Goal: Transaction & Acquisition: Purchase product/service

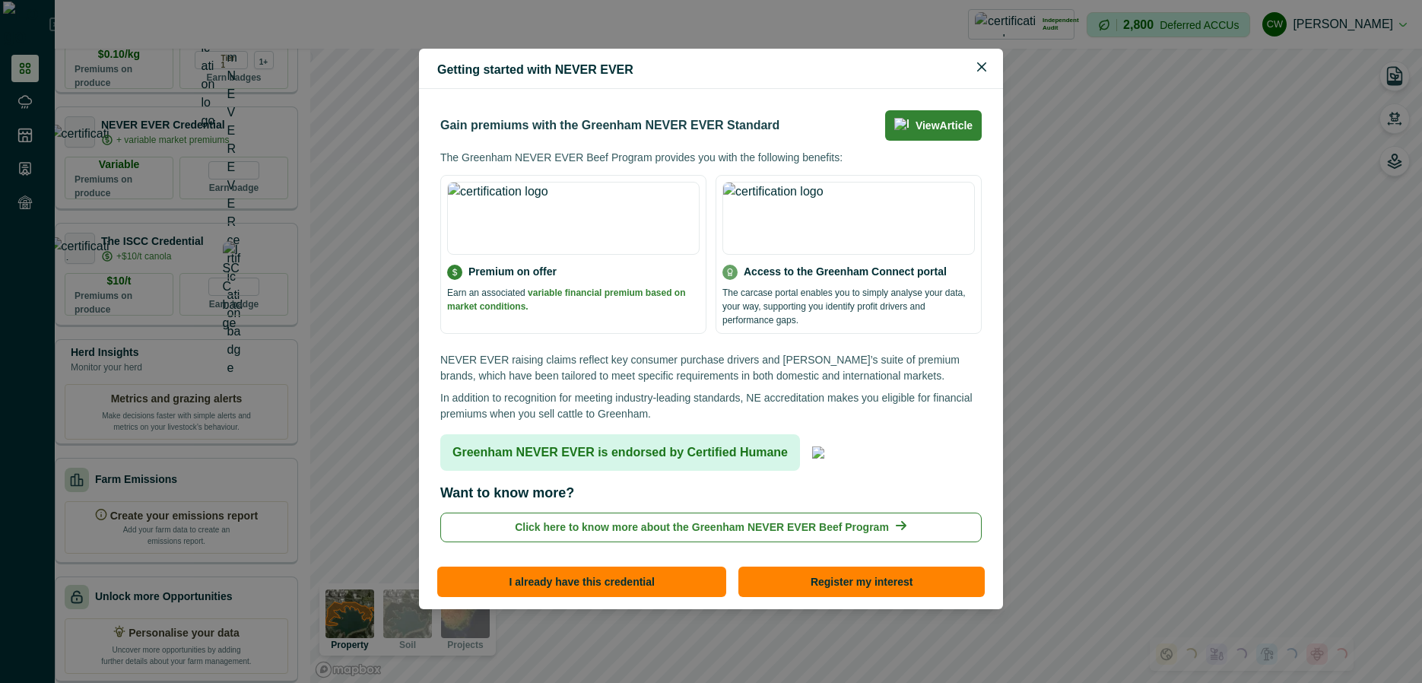
click at [189, 150] on div "Getting started with NEVER EVER Gain premiums with the Greenham NEVER EVER Stan…" at bounding box center [711, 341] width 1422 height 683
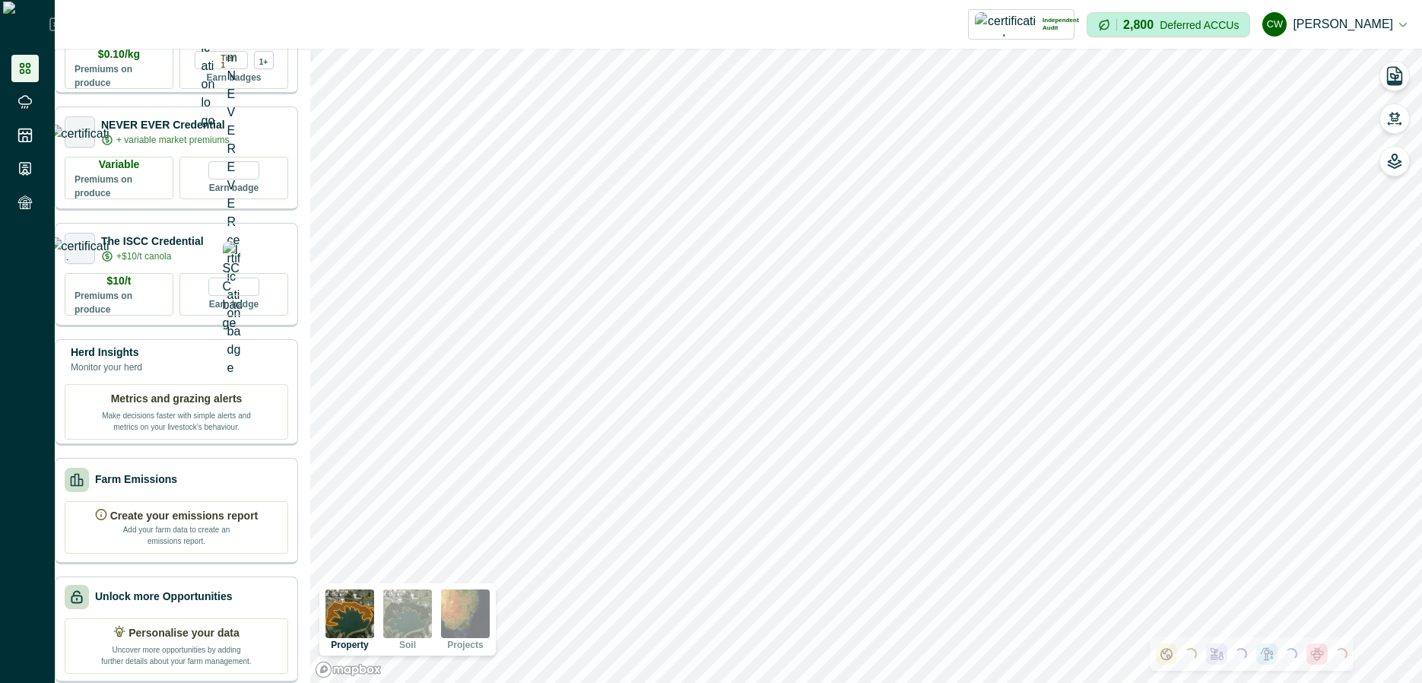
scroll to position [186, 0]
click at [21, 137] on icon at bounding box center [24, 135] width 15 height 15
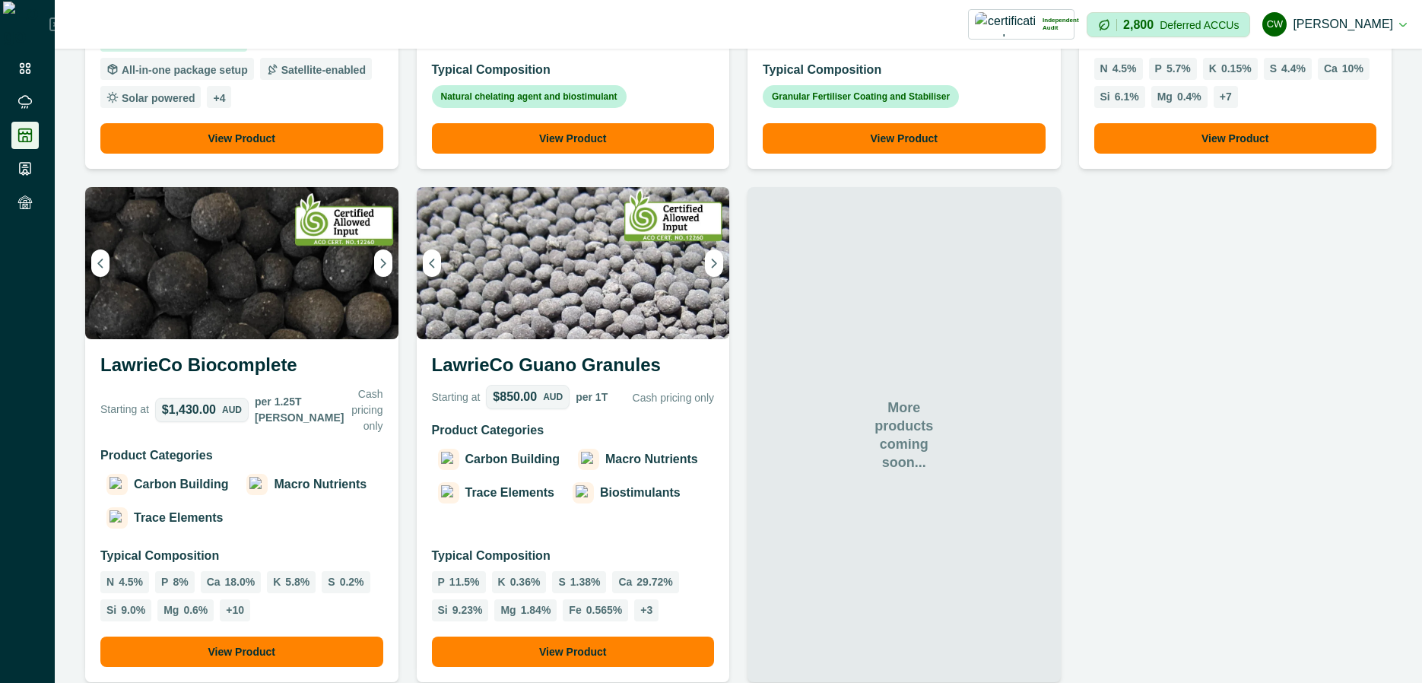
scroll to position [1168, 0]
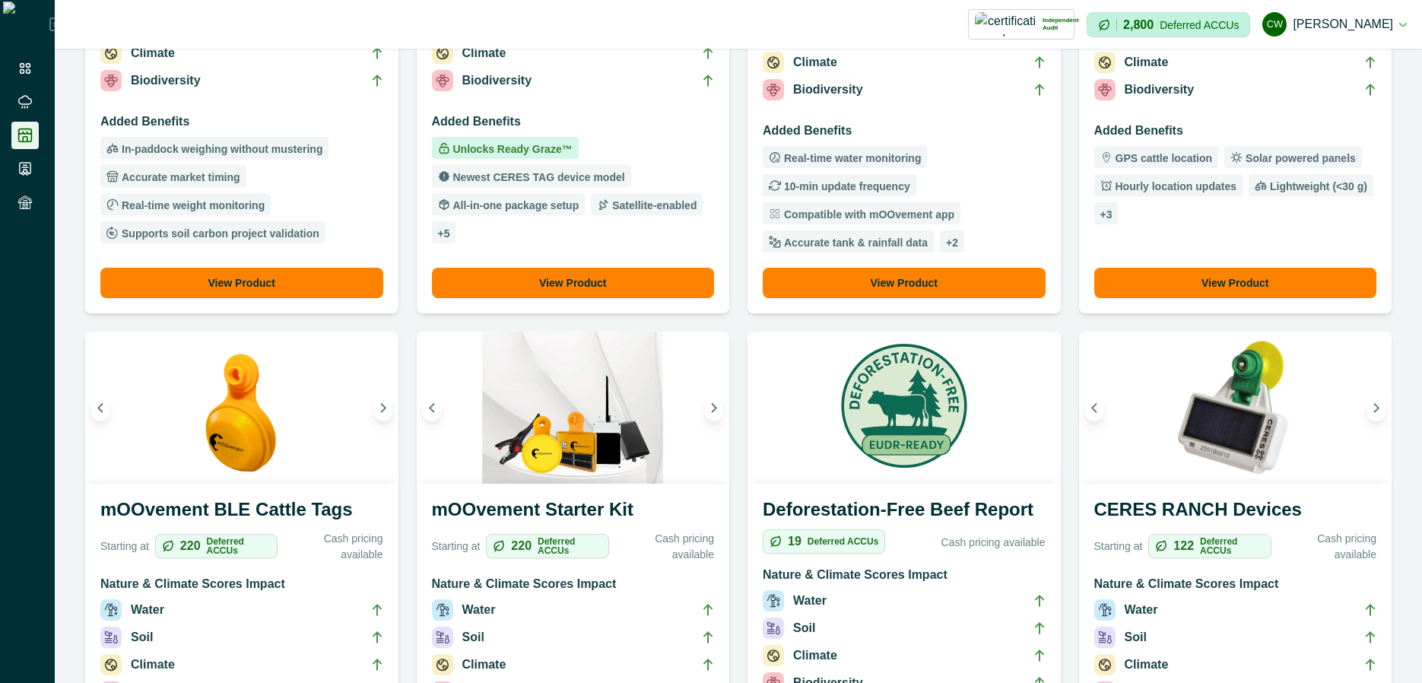
scroll to position [639, 0]
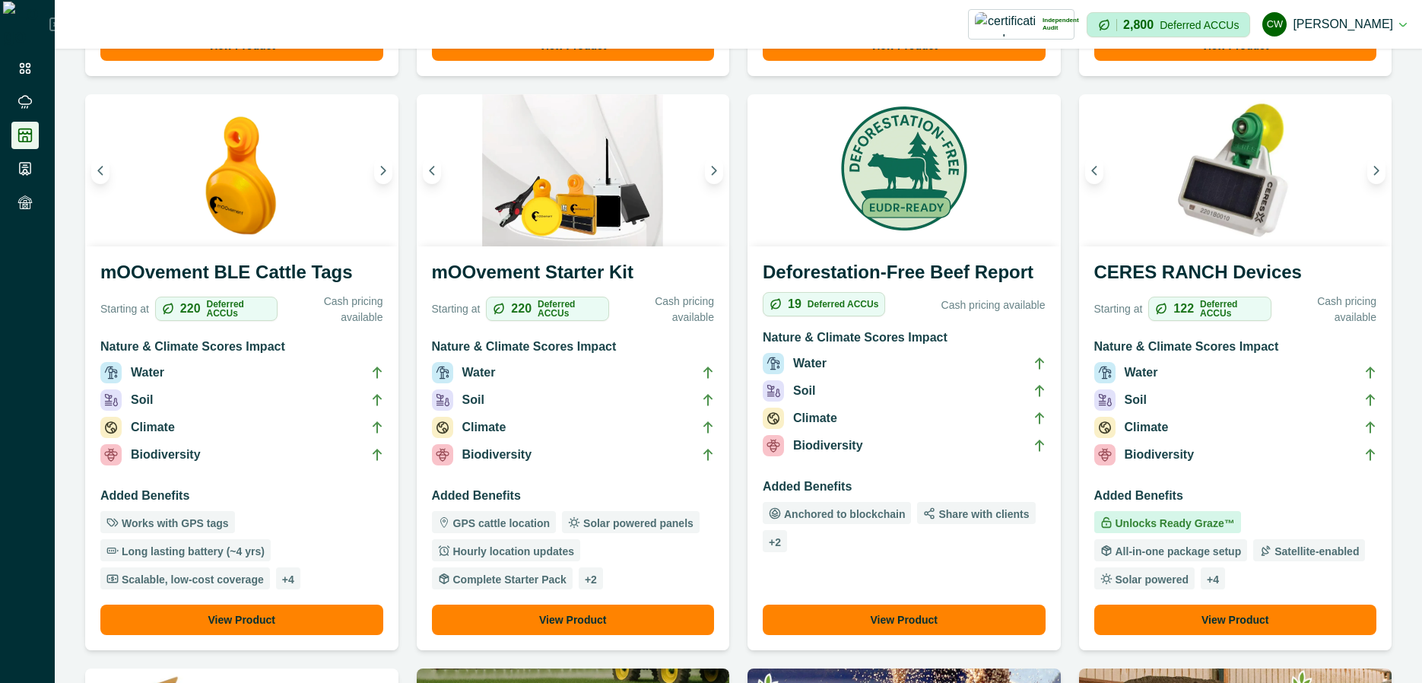
click at [593, 266] on h3 "mOOvement Starter Kit" at bounding box center [573, 275] width 283 height 33
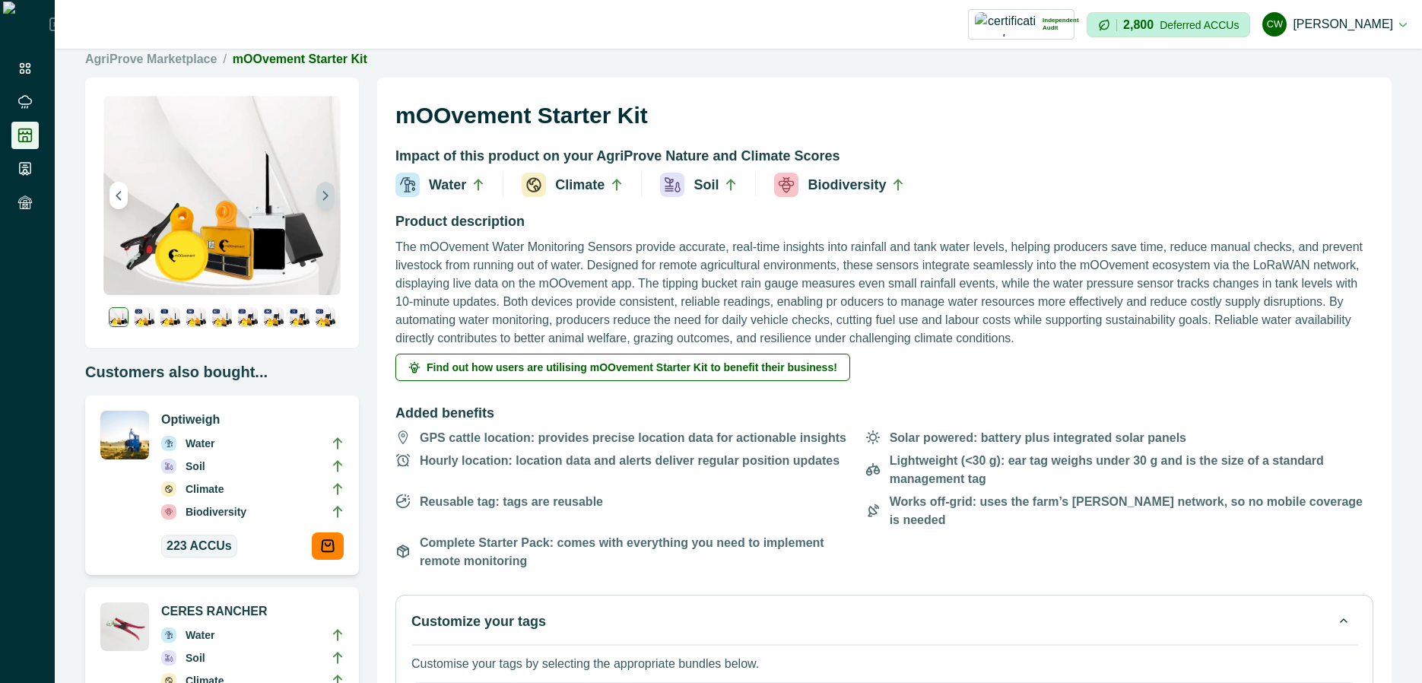
click at [321, 205] on button "Next image" at bounding box center [325, 195] width 18 height 27
click at [325, 203] on button "Next image" at bounding box center [325, 195] width 18 height 27
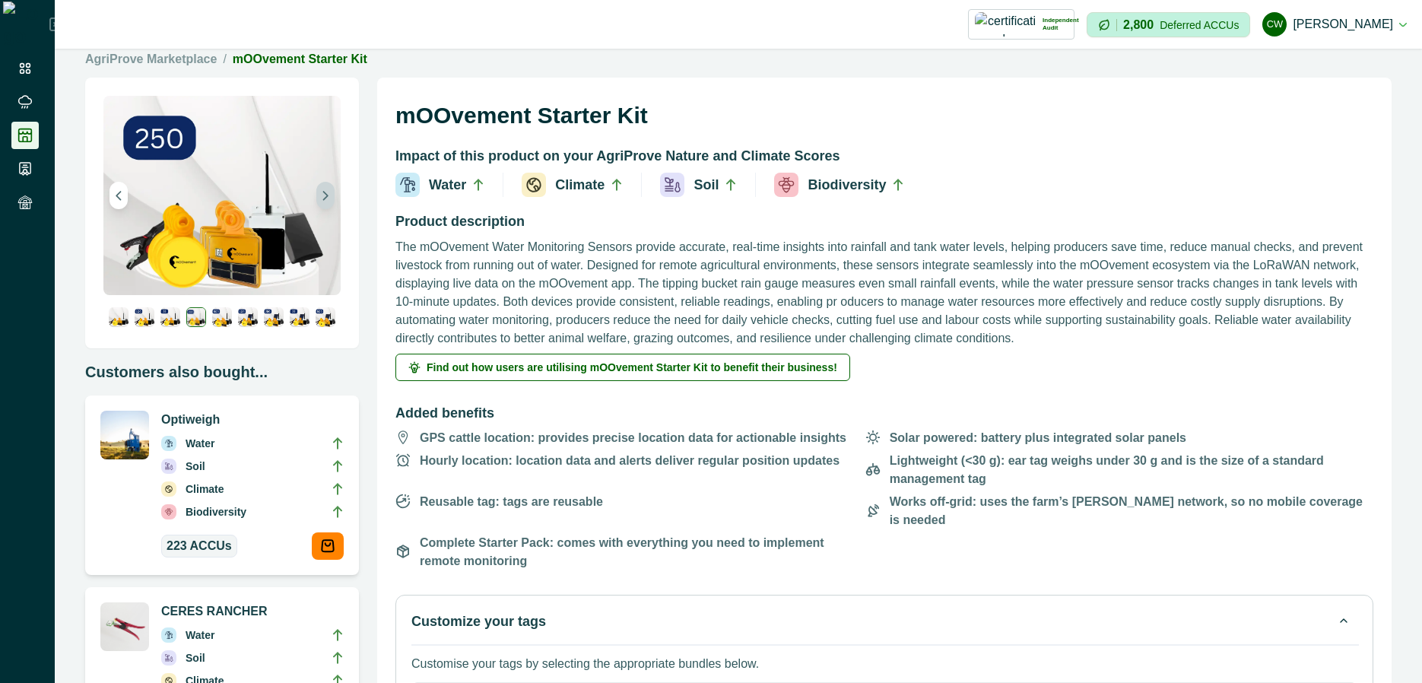
click at [325, 203] on button "Next image" at bounding box center [325, 195] width 18 height 27
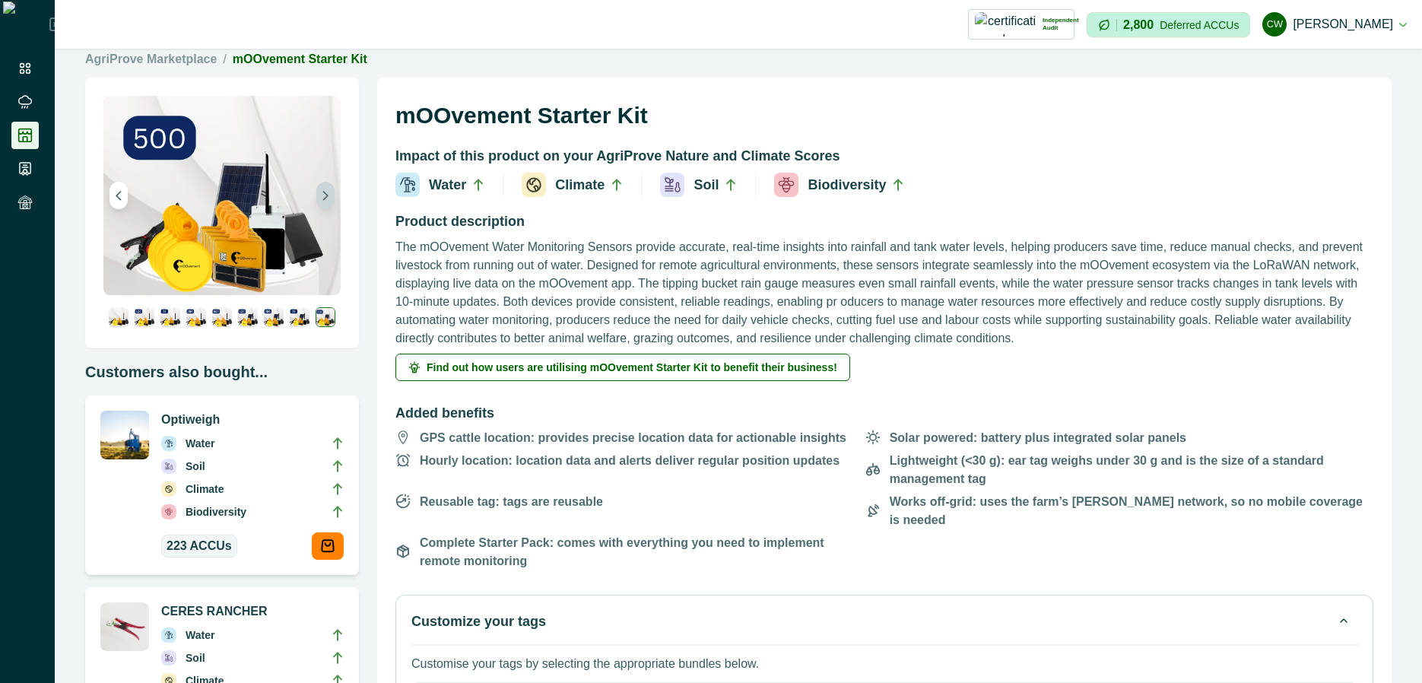
click at [325, 203] on button "Next image" at bounding box center [325, 195] width 18 height 27
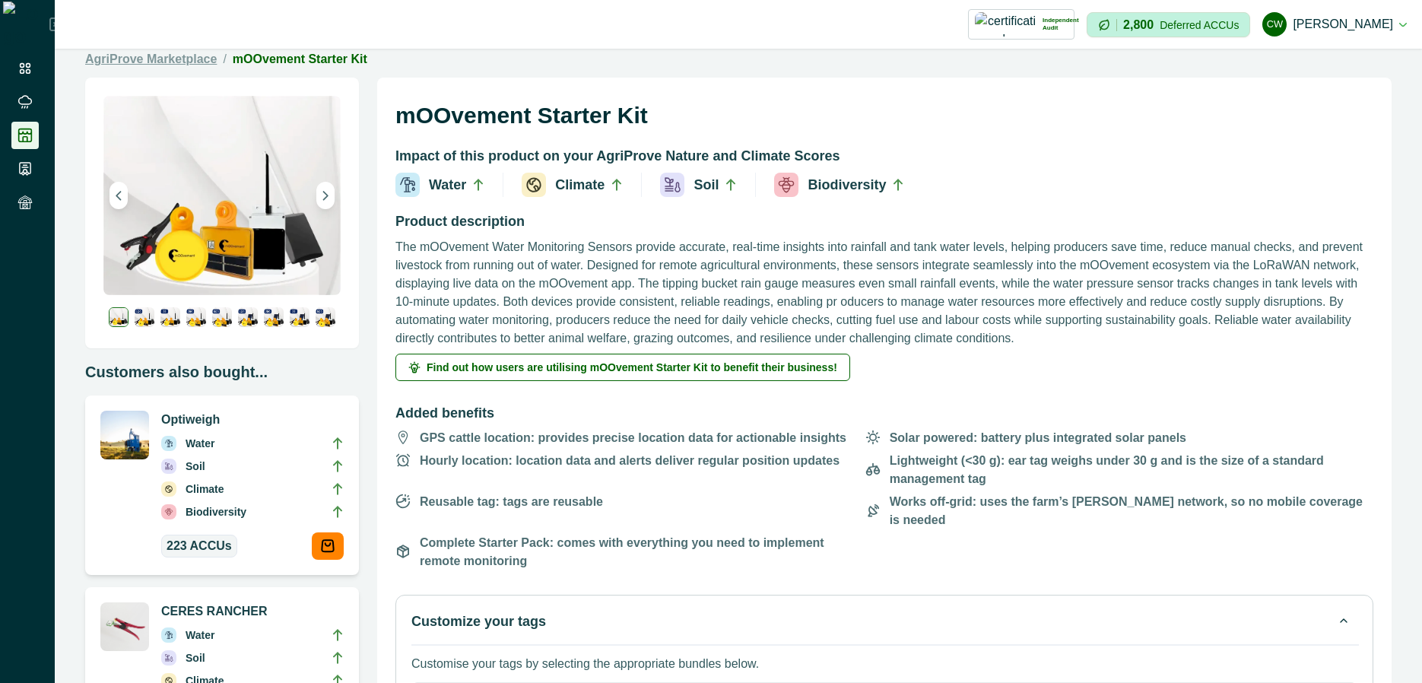
click at [198, 62] on link "AgriProve Marketplace" at bounding box center [151, 59] width 132 height 18
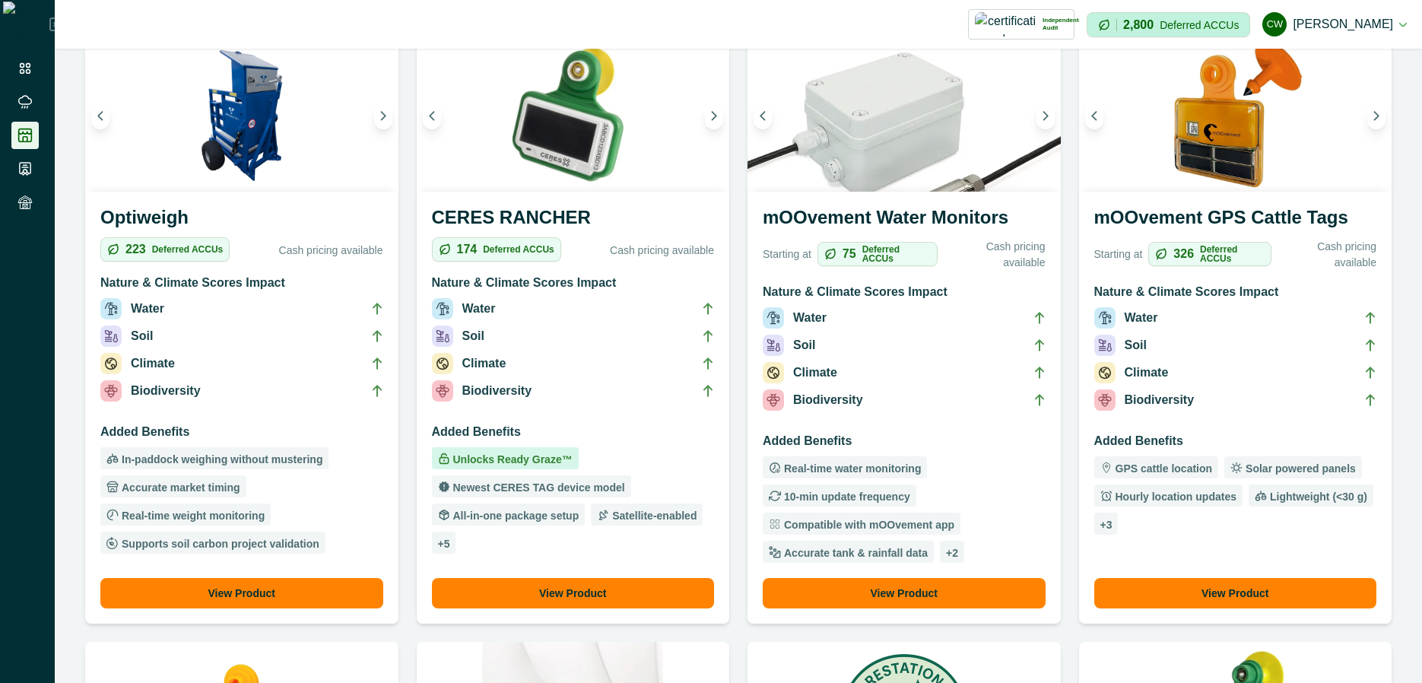
click at [964, 214] on h3 "mOOvement Water Monitors" at bounding box center [904, 220] width 283 height 33
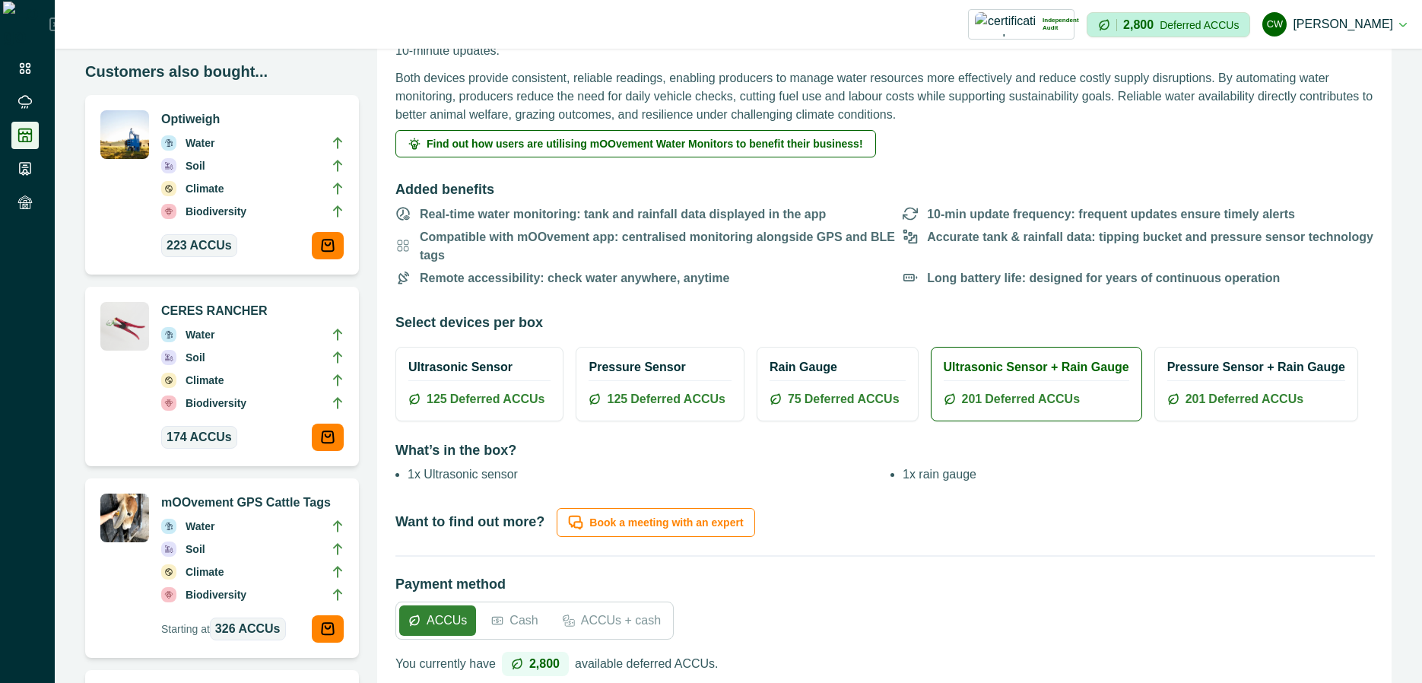
scroll to position [274, 0]
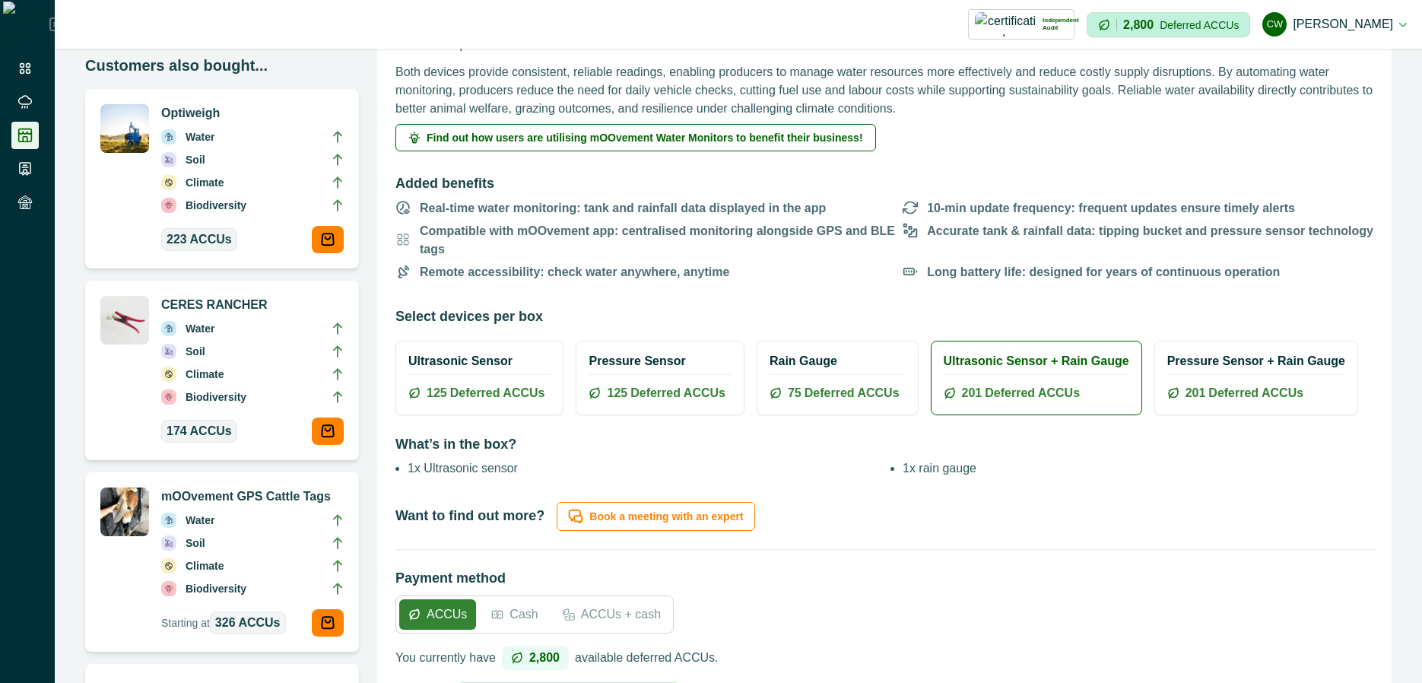
click at [584, 306] on div "Select devices per box" at bounding box center [885, 319] width 978 height 26
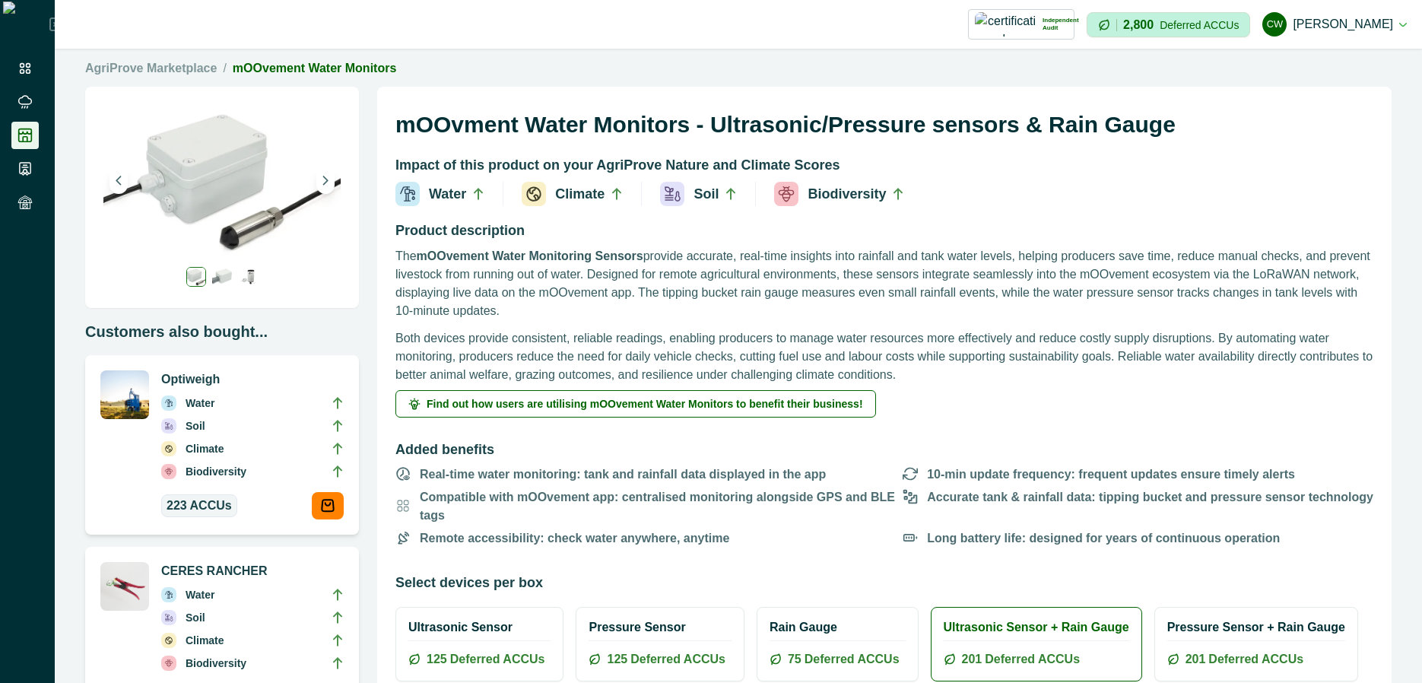
scroll to position [0, 0]
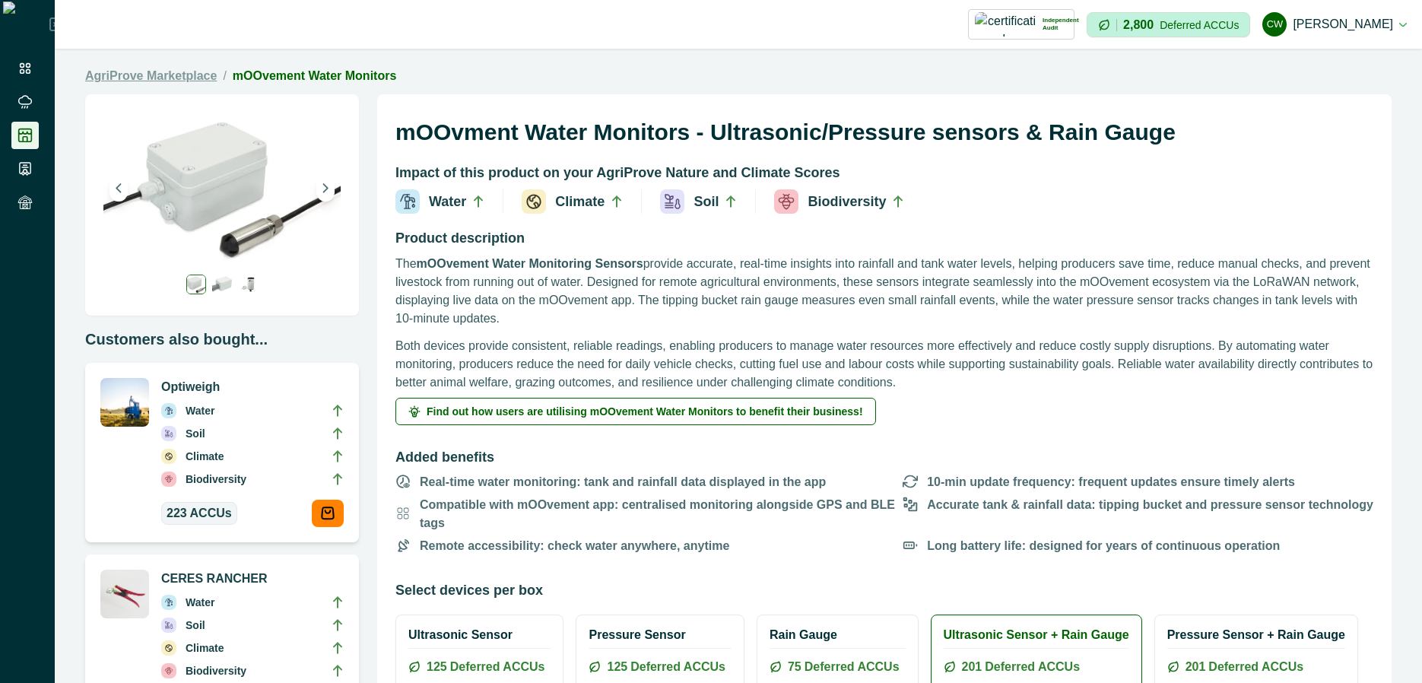
click at [195, 81] on link "AgriProve Marketplace" at bounding box center [151, 76] width 132 height 18
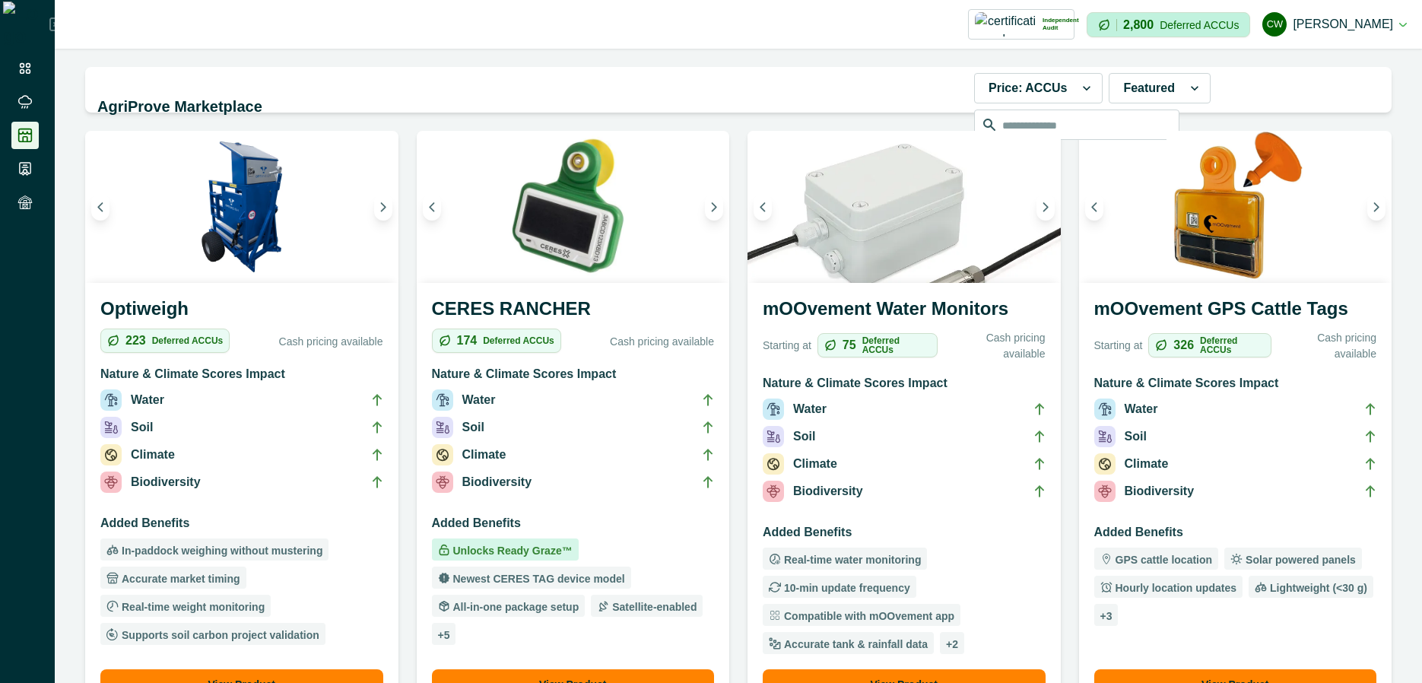
click at [531, 307] on h3 "CERES RANCHER" at bounding box center [573, 311] width 283 height 33
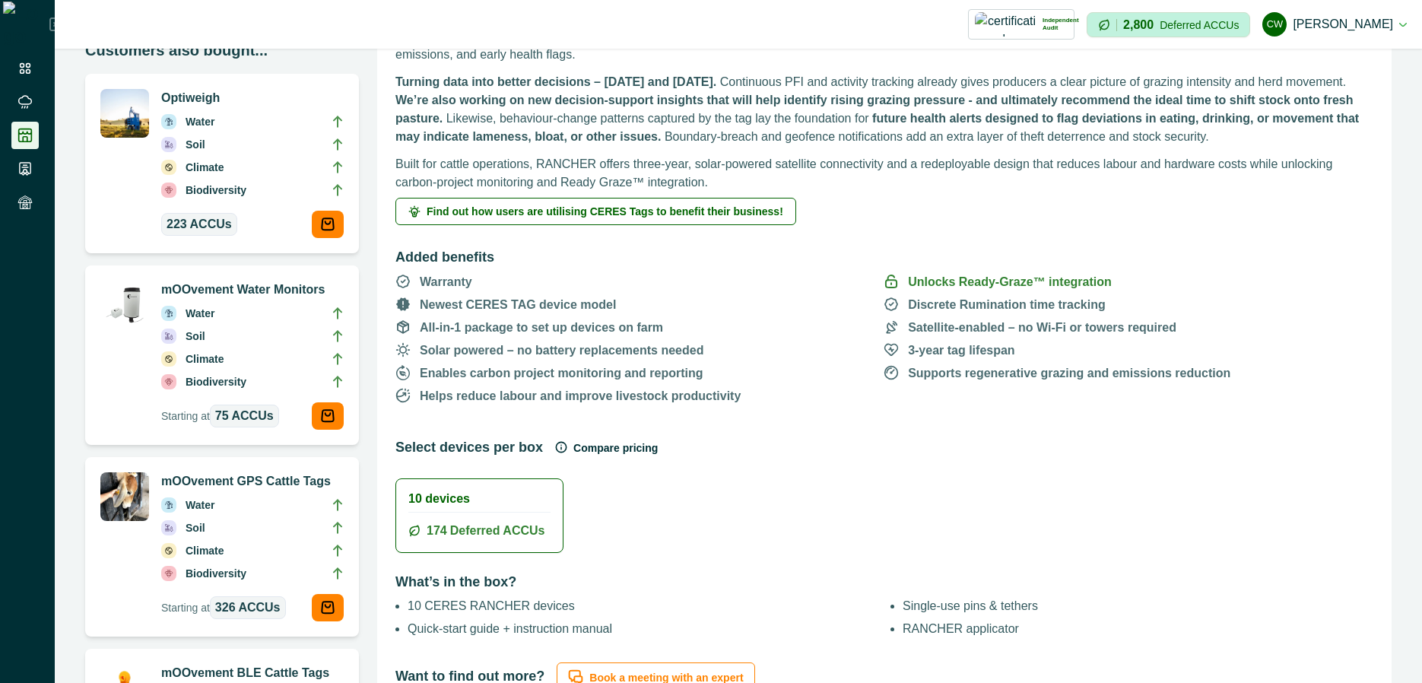
scroll to position [274, 0]
click at [621, 451] on button "Compare pricing" at bounding box center [606, 447] width 103 height 30
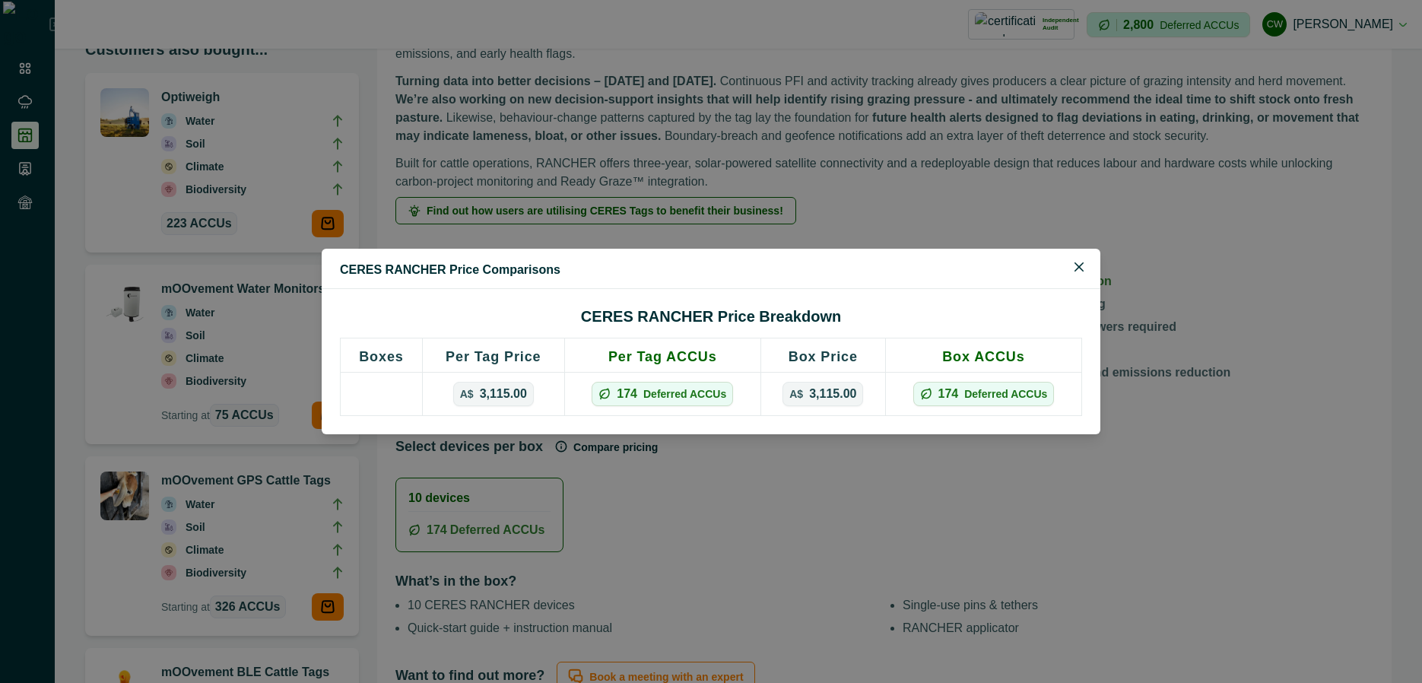
click at [818, 392] on p "3,115.00" at bounding box center [832, 393] width 47 height 15
click at [669, 391] on p "Deferred ACCUs" at bounding box center [684, 394] width 83 height 11
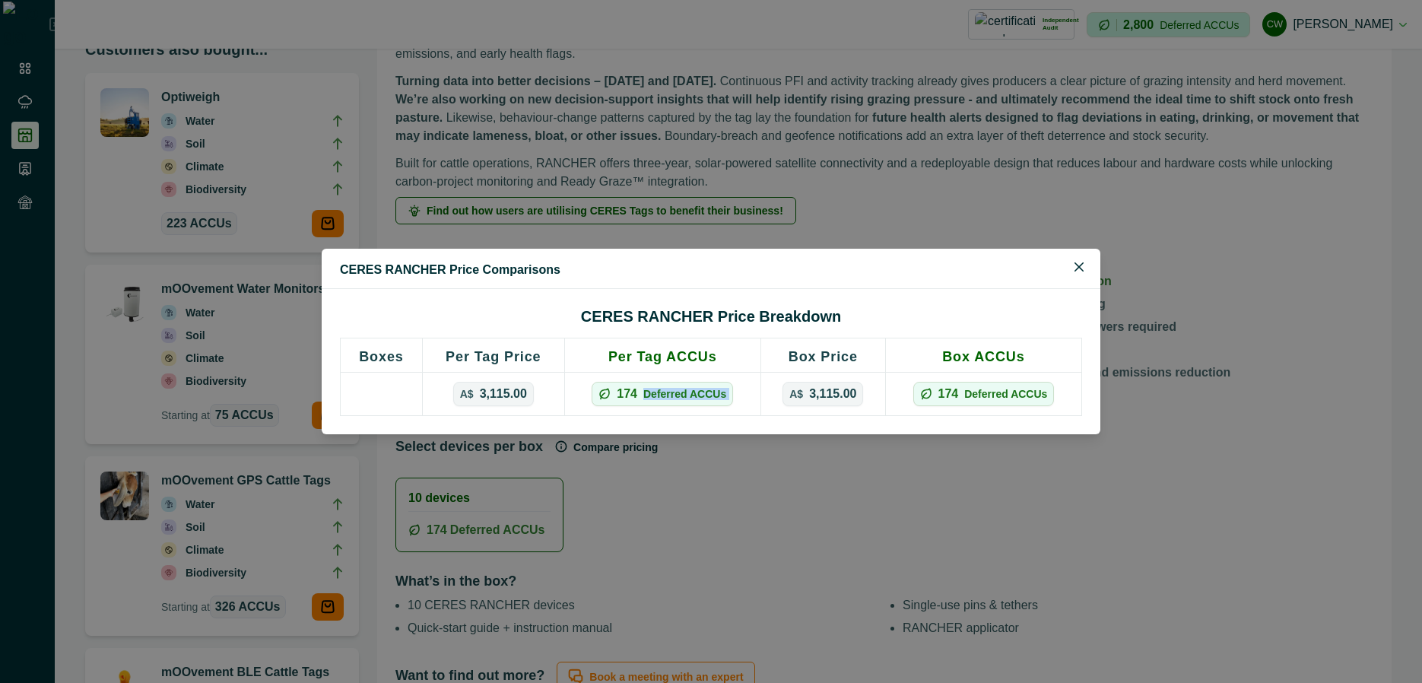
click at [669, 391] on p "Deferred ACCUs" at bounding box center [684, 394] width 83 height 11
click at [673, 351] on th "Per Tag ACCUs" at bounding box center [662, 355] width 196 height 34
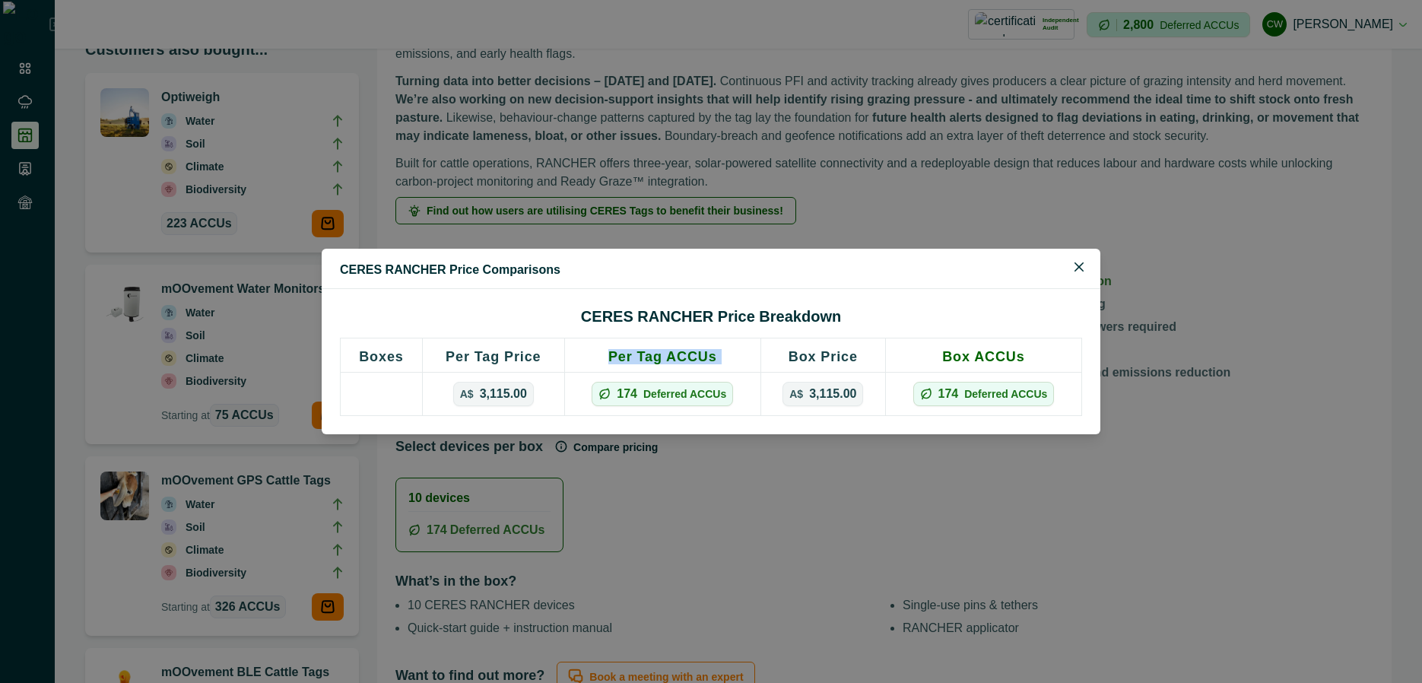
click at [673, 351] on th "Per Tag ACCUs" at bounding box center [662, 355] width 196 height 34
click at [891, 552] on div "CERES RANCHER Price Comparisons CERES RANCHER Price Breakdown Boxes Per Tag Pri…" at bounding box center [711, 341] width 1422 height 683
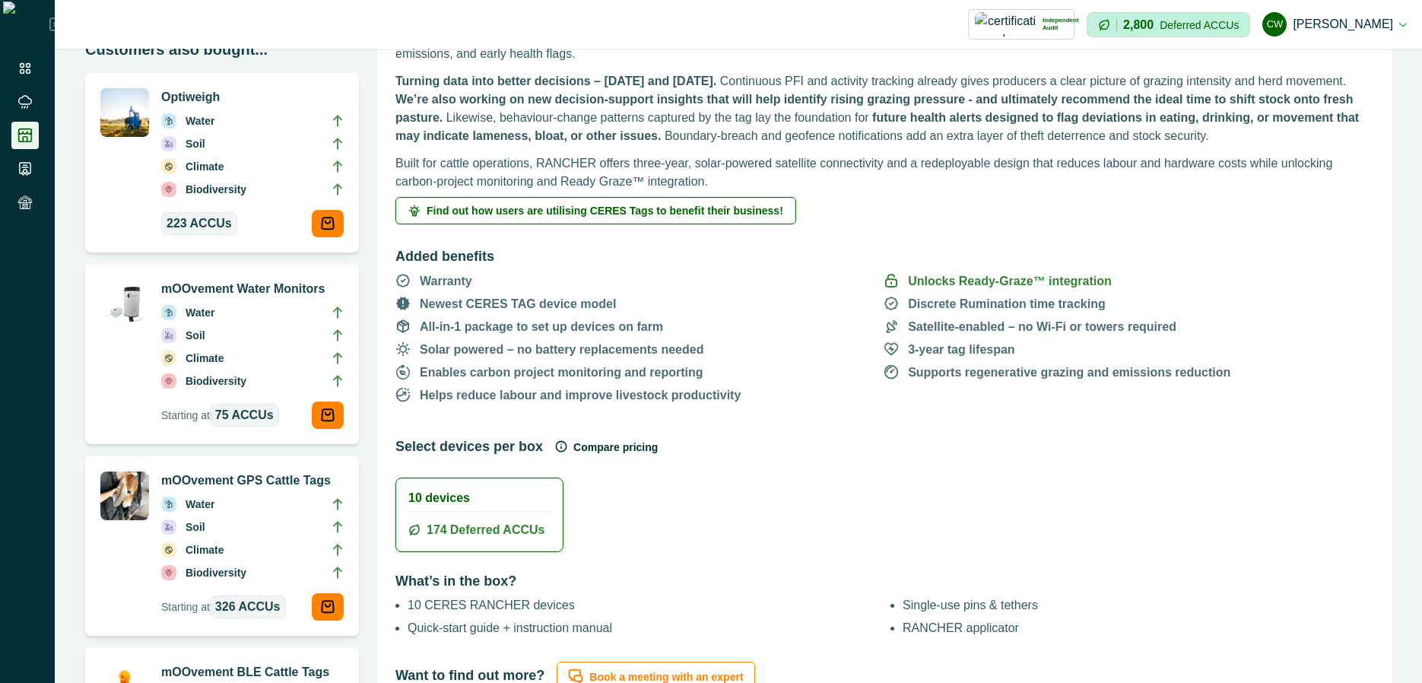
scroll to position [0, 0]
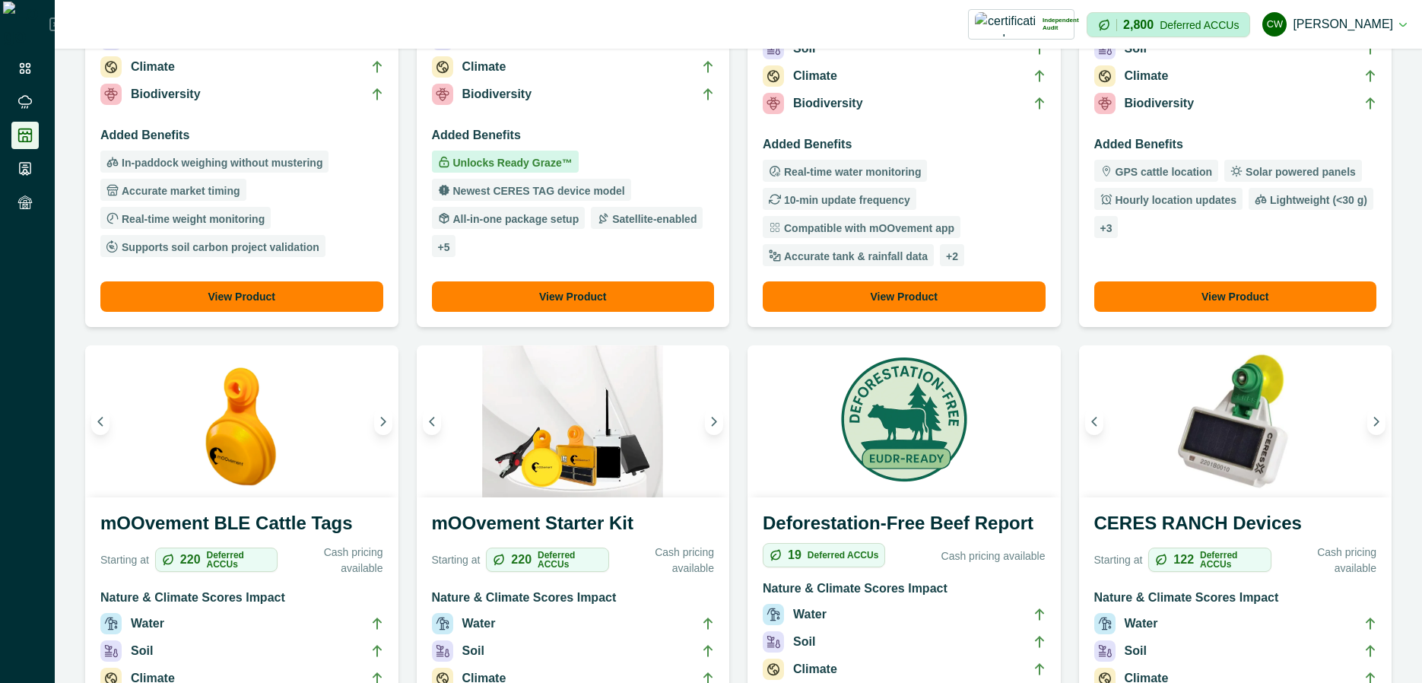
scroll to position [639, 0]
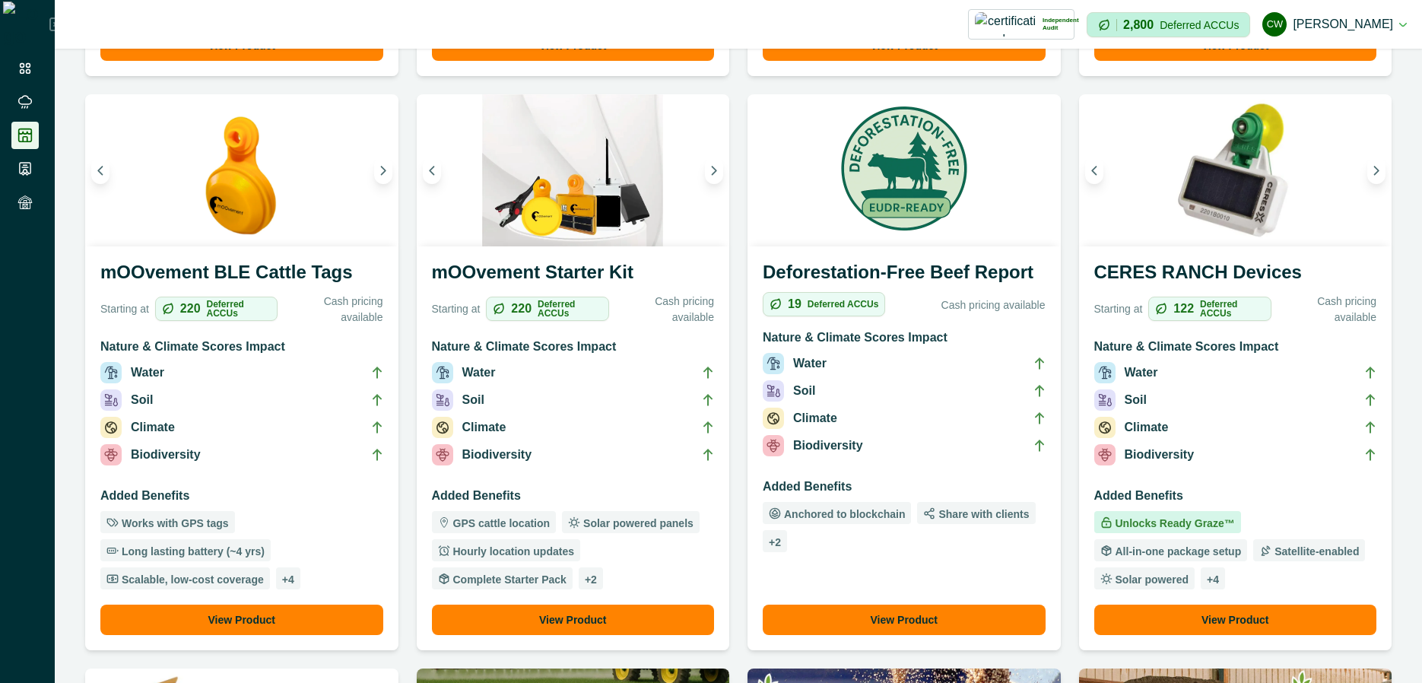
click at [551, 275] on h3 "mOOvement Starter Kit" at bounding box center [573, 275] width 283 height 33
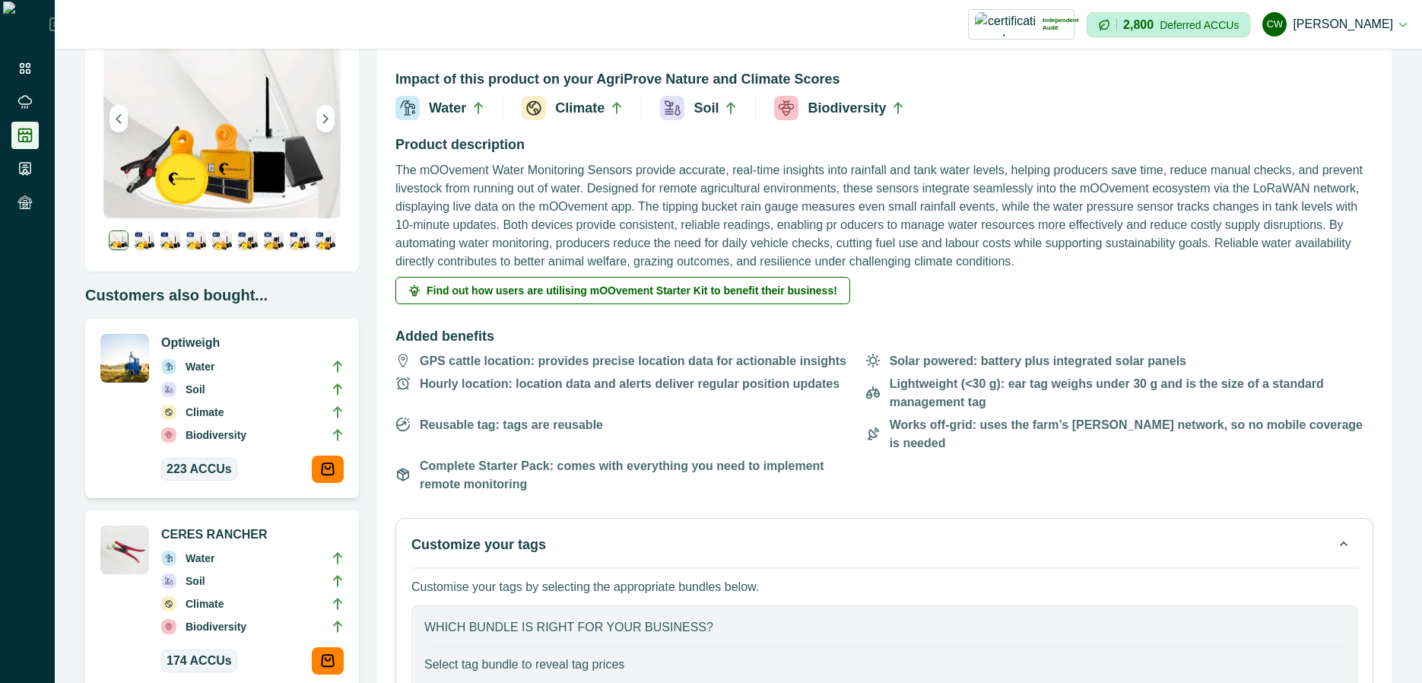
scroll to position [382, 0]
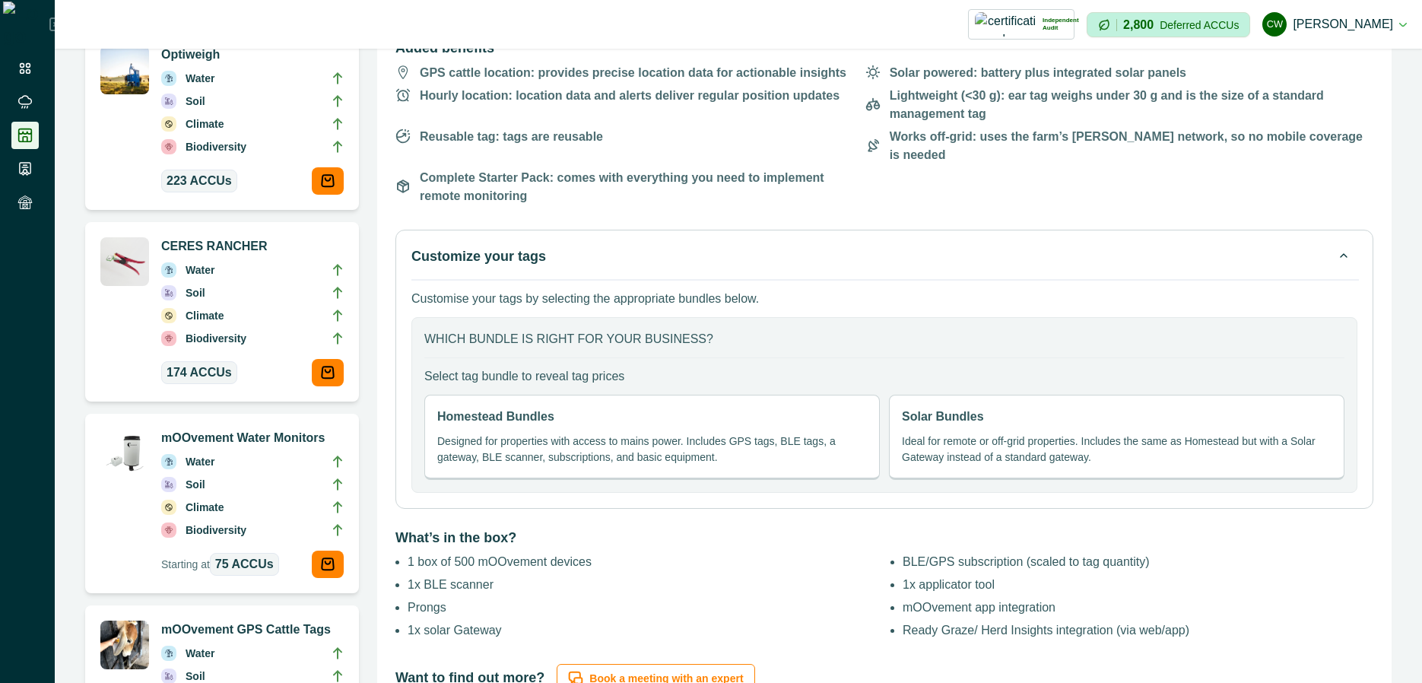
click at [1072, 437] on p "Ideal for remote or off-grid properties. Includes the same as Homestead but wit…" at bounding box center [1117, 450] width 430 height 32
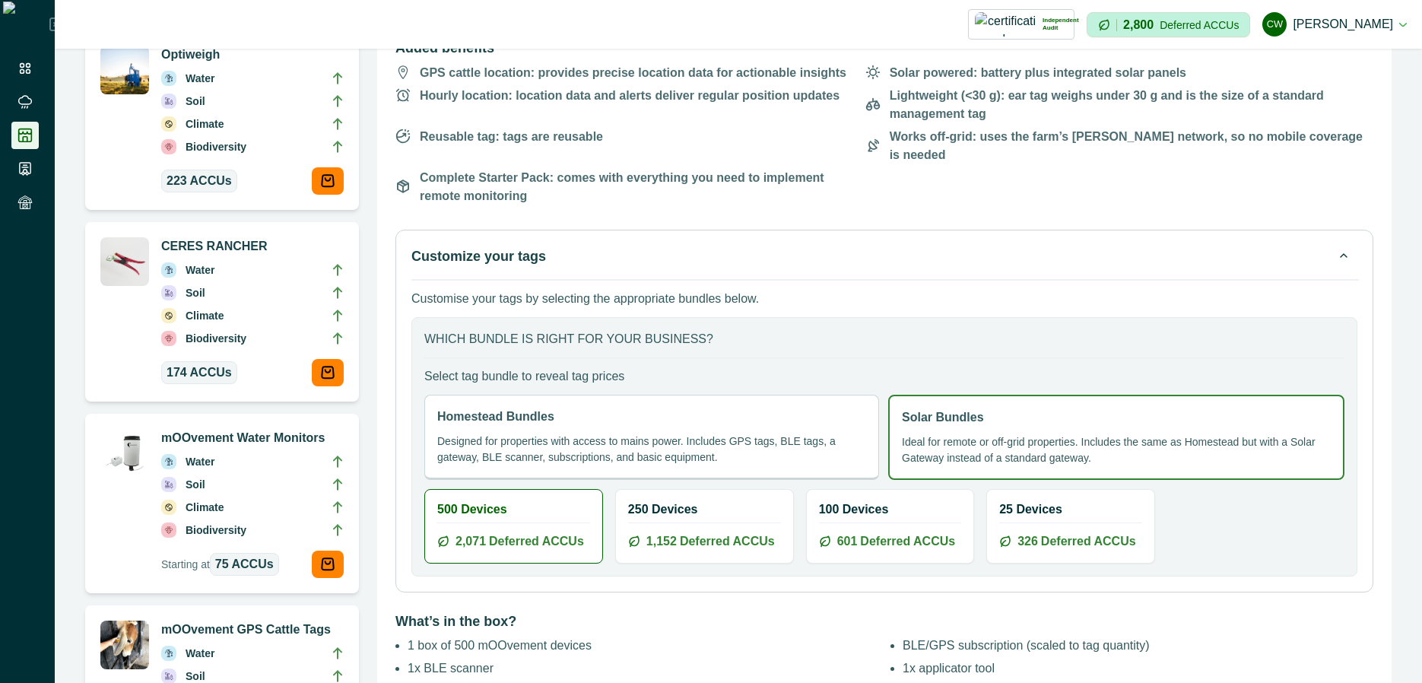
click at [618, 434] on p "Designed for properties with access to mains power. Includes GPS tags, BLE tags…" at bounding box center [651, 450] width 429 height 32
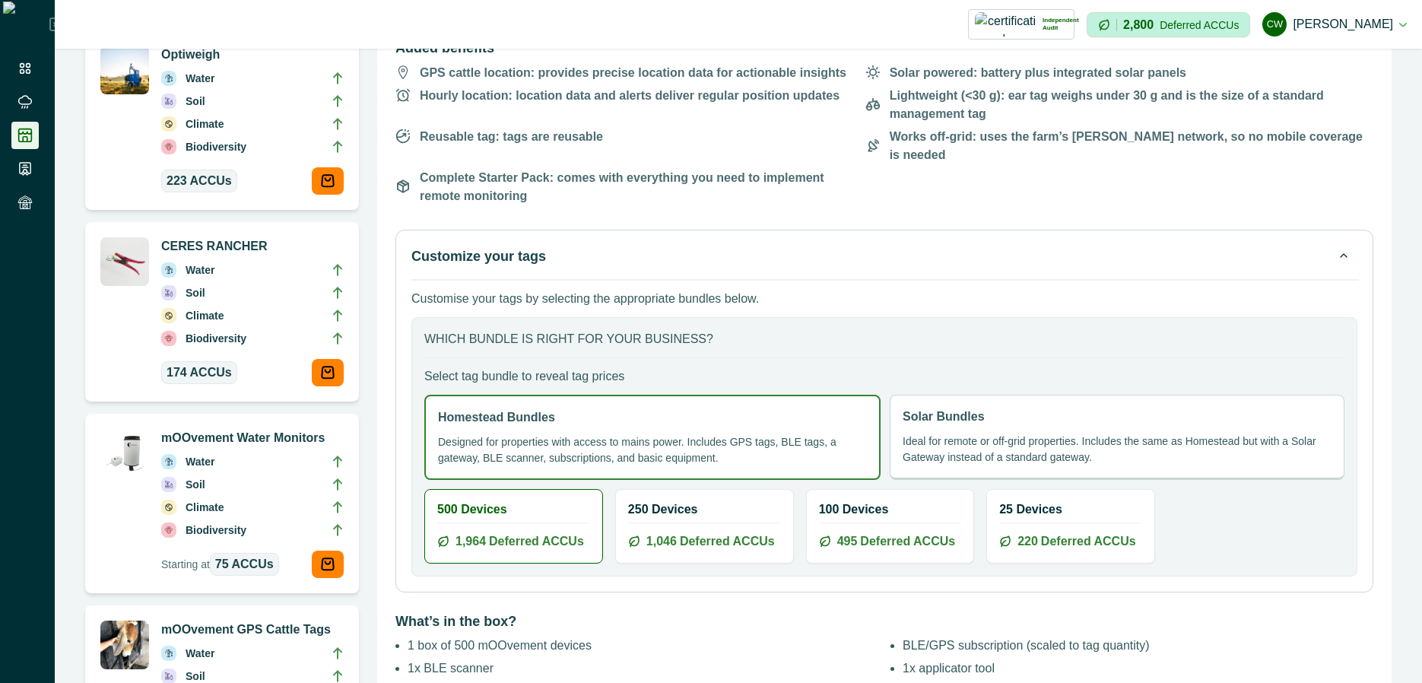
click at [1050, 434] on p "Ideal for remote or off-grid properties. Includes the same as Homestead but wit…" at bounding box center [1117, 450] width 429 height 32
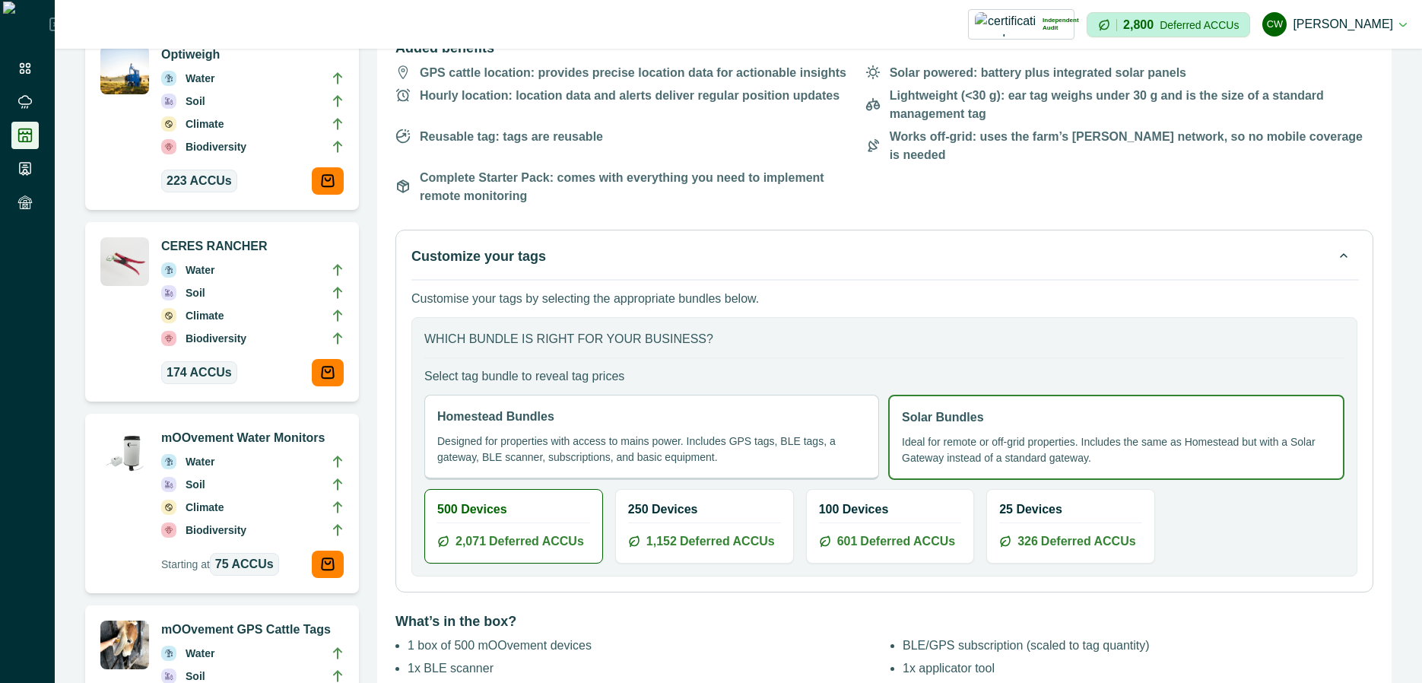
click at [773, 434] on p "Designed for properties with access to mains power. Includes GPS tags, BLE tags…" at bounding box center [651, 450] width 429 height 32
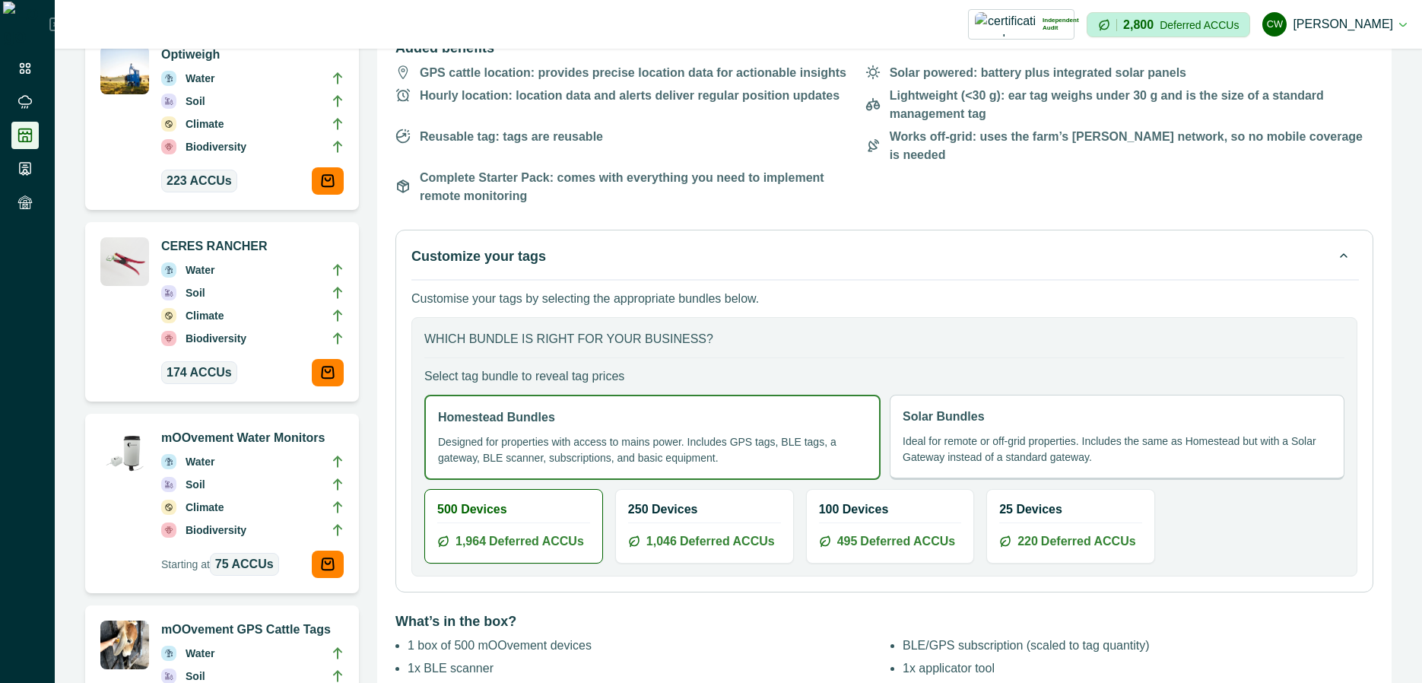
click at [1085, 414] on div "Solar Bundles Ideal for remote or off-grid properties. Includes the same as Hom…" at bounding box center [1117, 437] width 455 height 85
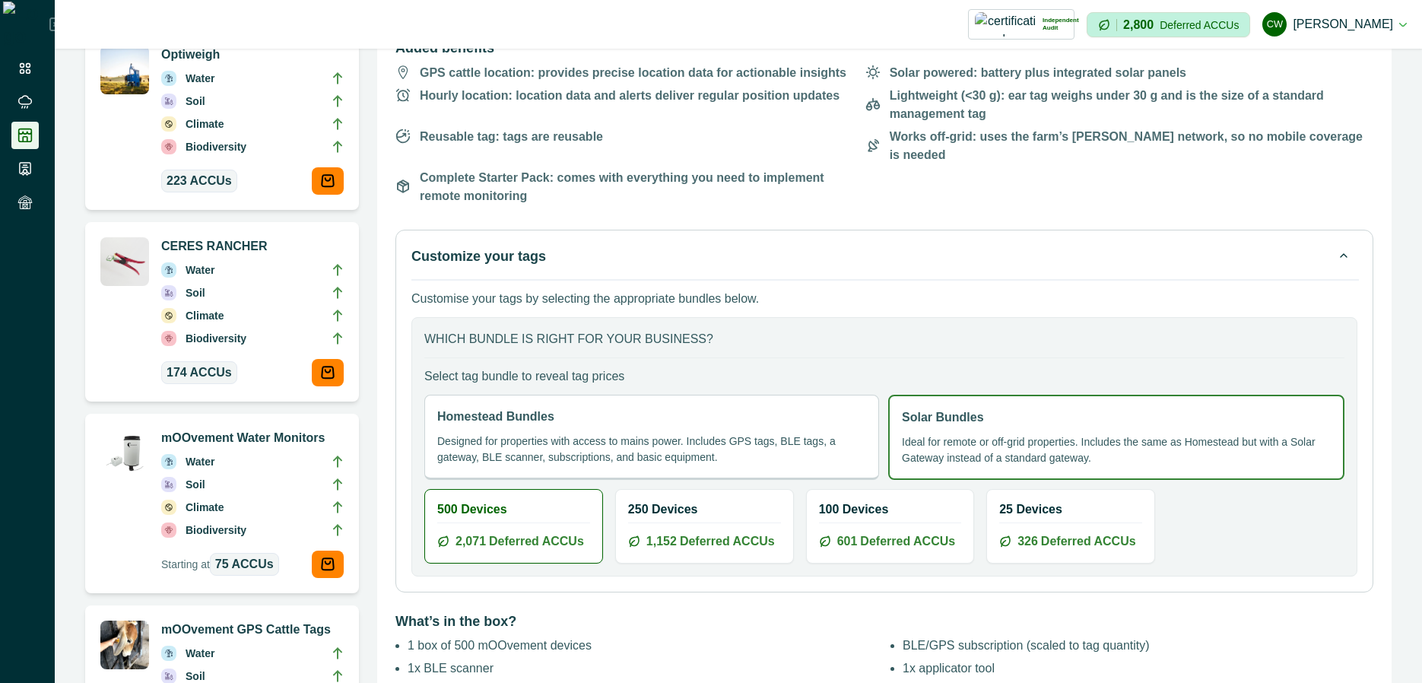
click at [658, 413] on div "Homestead Bundles Designed for properties with access to mains power. Includes …" at bounding box center [651, 437] width 455 height 85
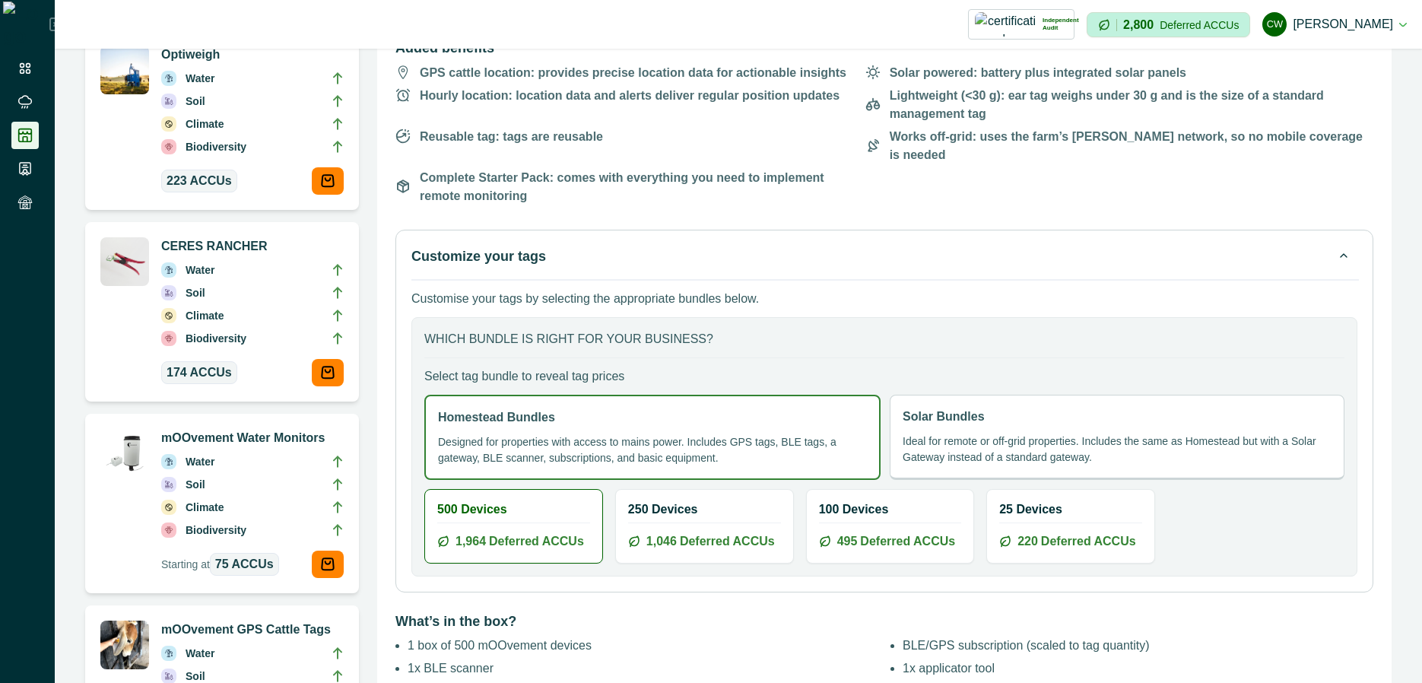
click at [774, 616] on h2 "What’s in the box?" at bounding box center [885, 621] width 978 height 32
click at [958, 230] on div "Customize your tags Customise your tags by selecting the appropriate bundles be…" at bounding box center [885, 411] width 978 height 363
click at [981, 246] on button "Customize your tags" at bounding box center [884, 256] width 946 height 21
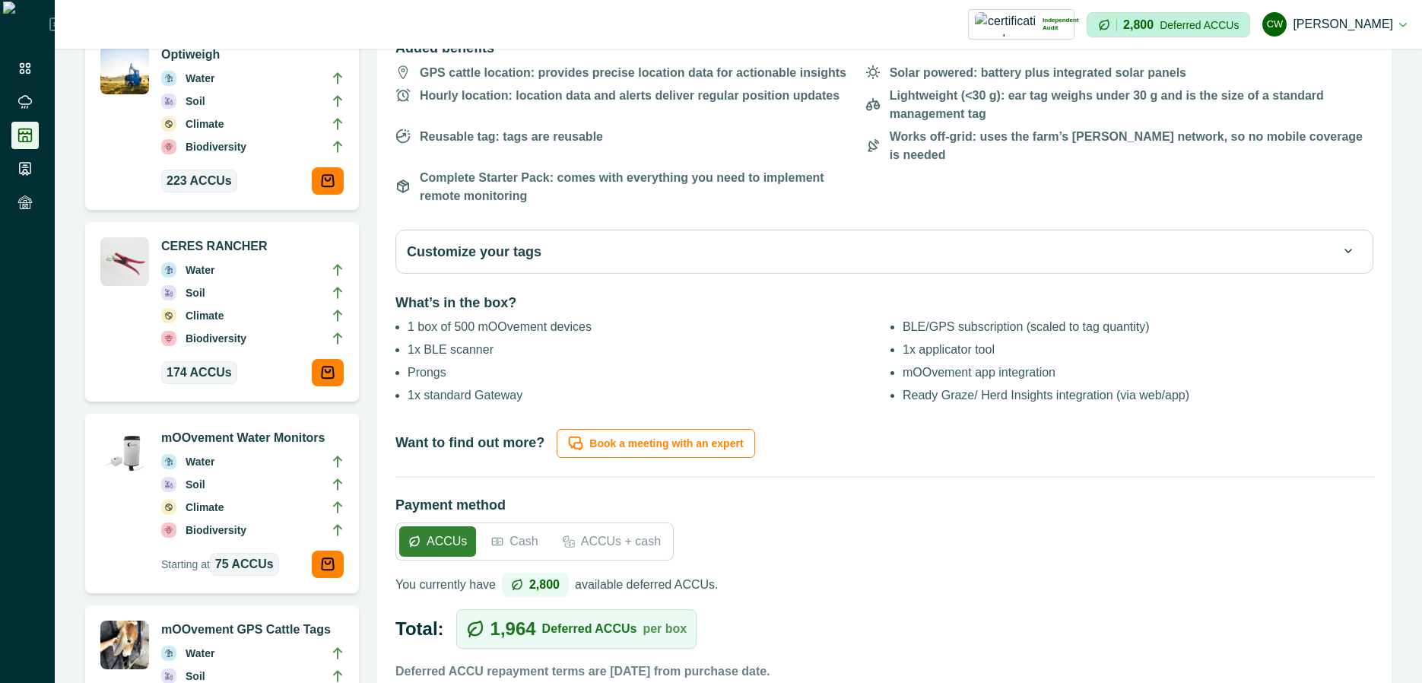
scroll to position [0, 0]
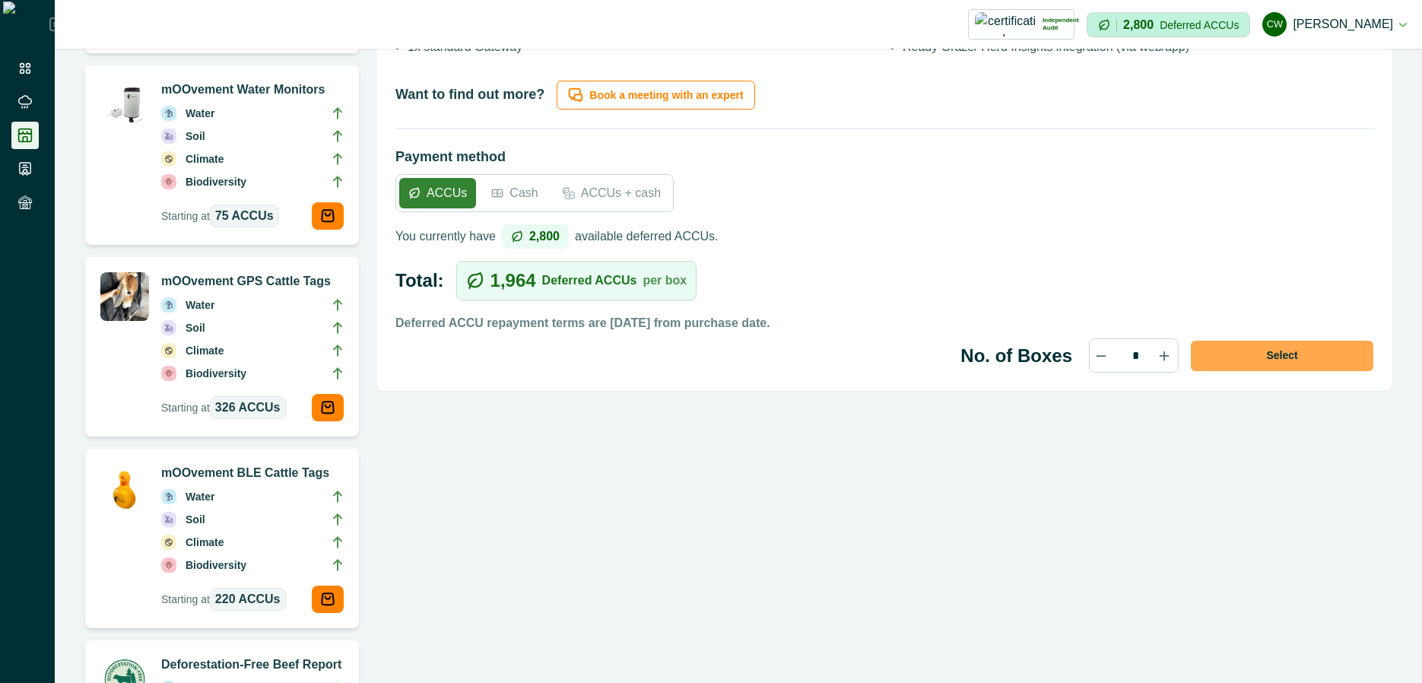
click at [1274, 341] on button "Select" at bounding box center [1282, 356] width 183 height 30
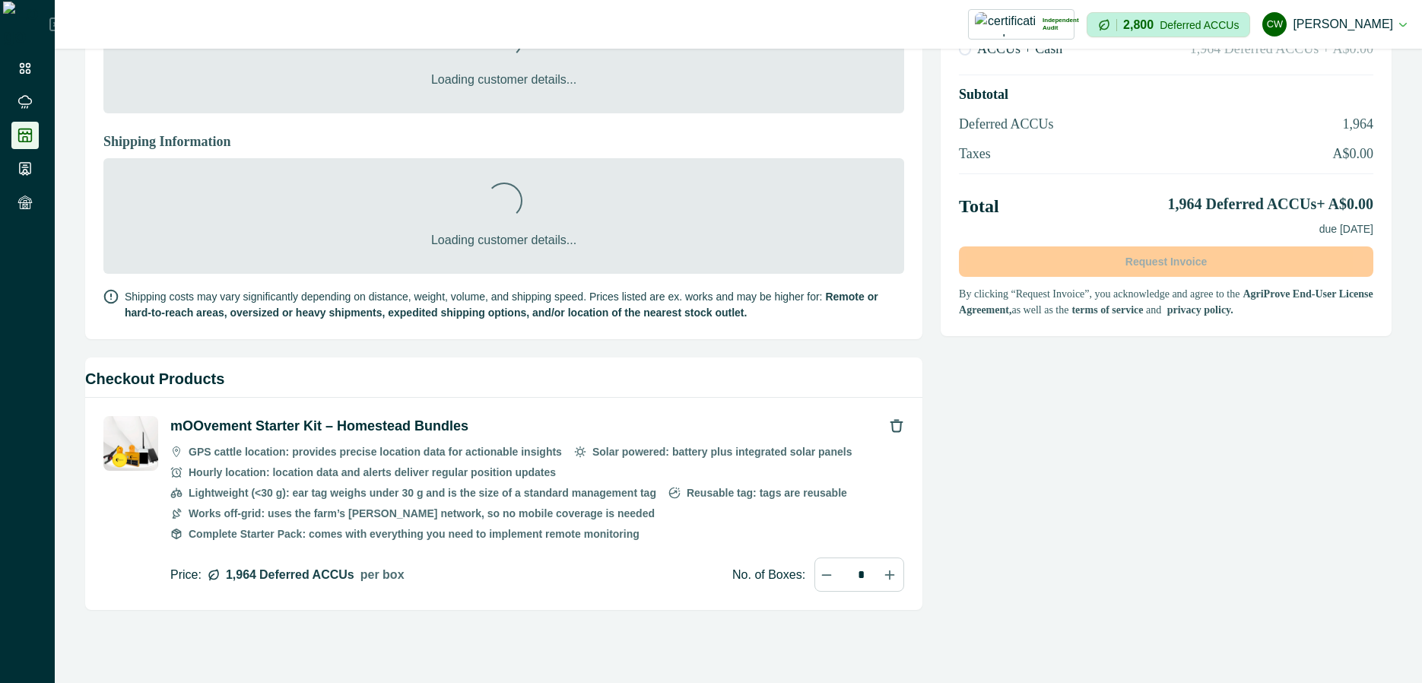
scroll to position [221, 0]
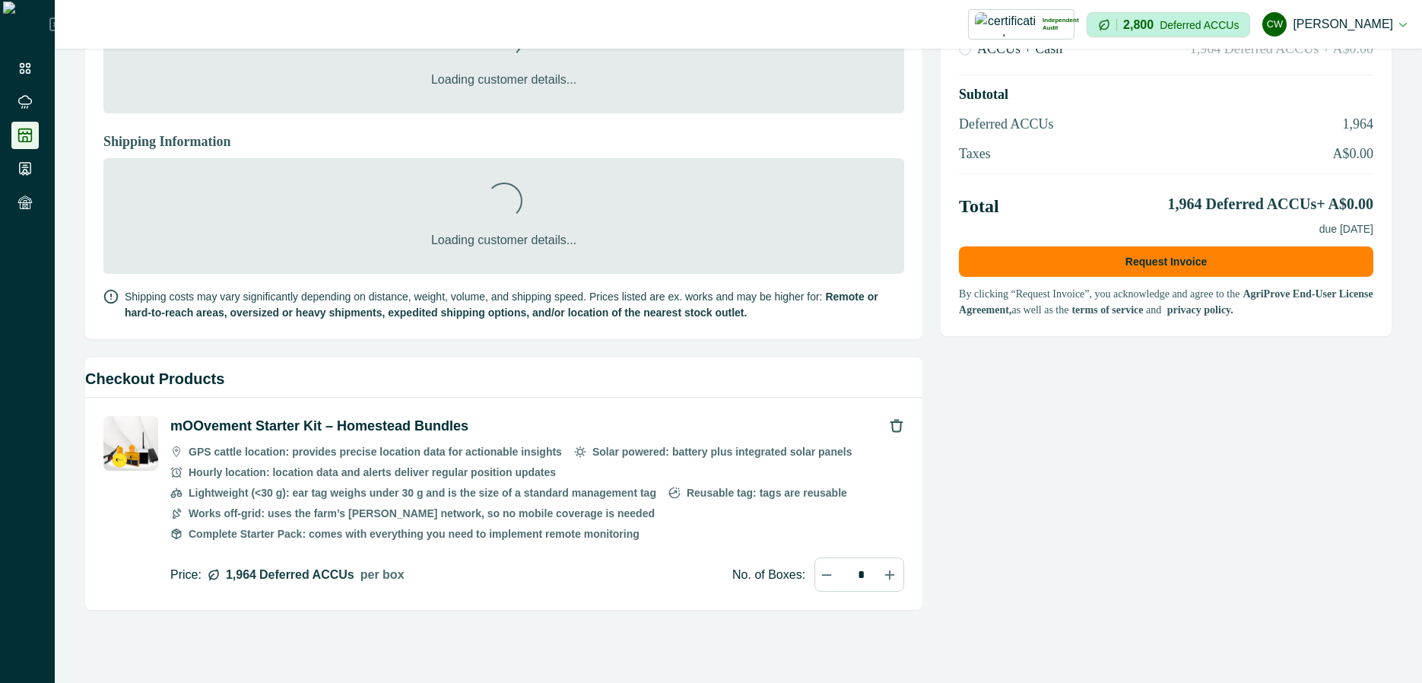
click at [397, 423] on p "mOOvement Starter Kit – Homestead Bundles" at bounding box center [319, 426] width 298 height 21
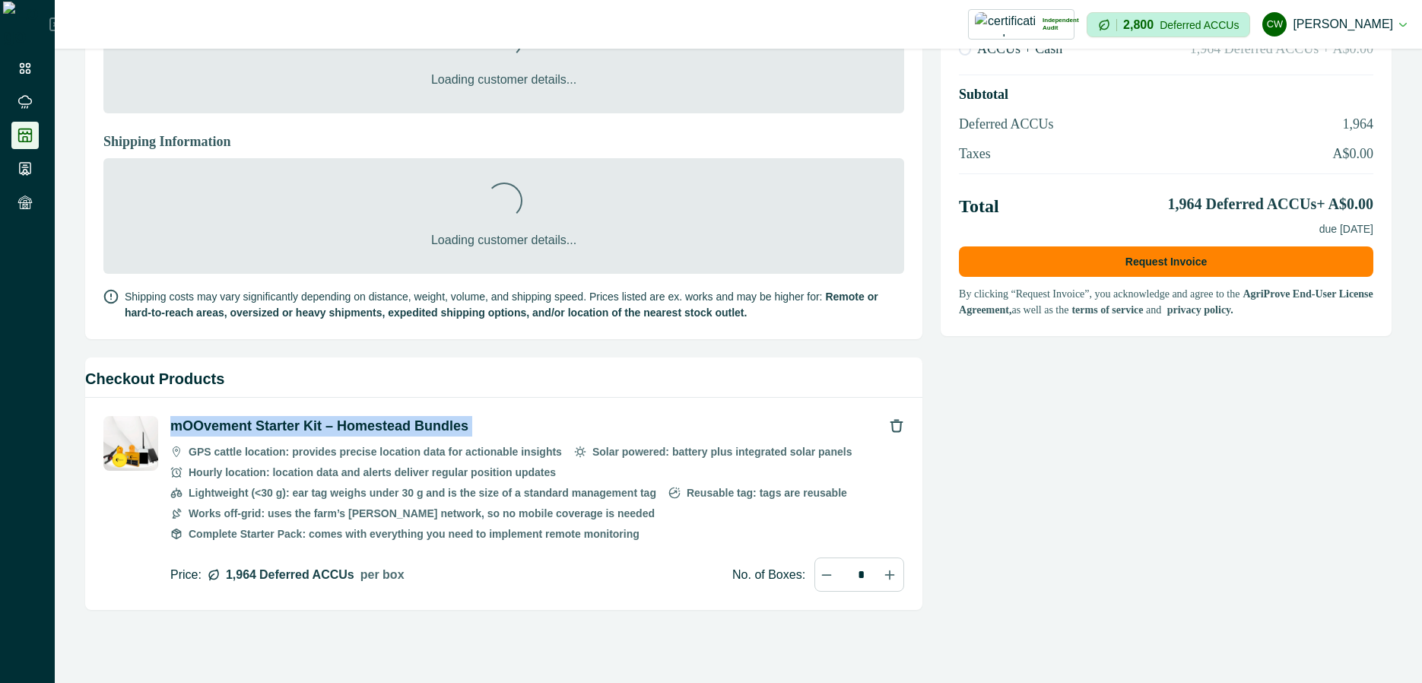
click at [397, 423] on p "mOOvement Starter Kit – Homestead Bundles" at bounding box center [319, 426] width 298 height 21
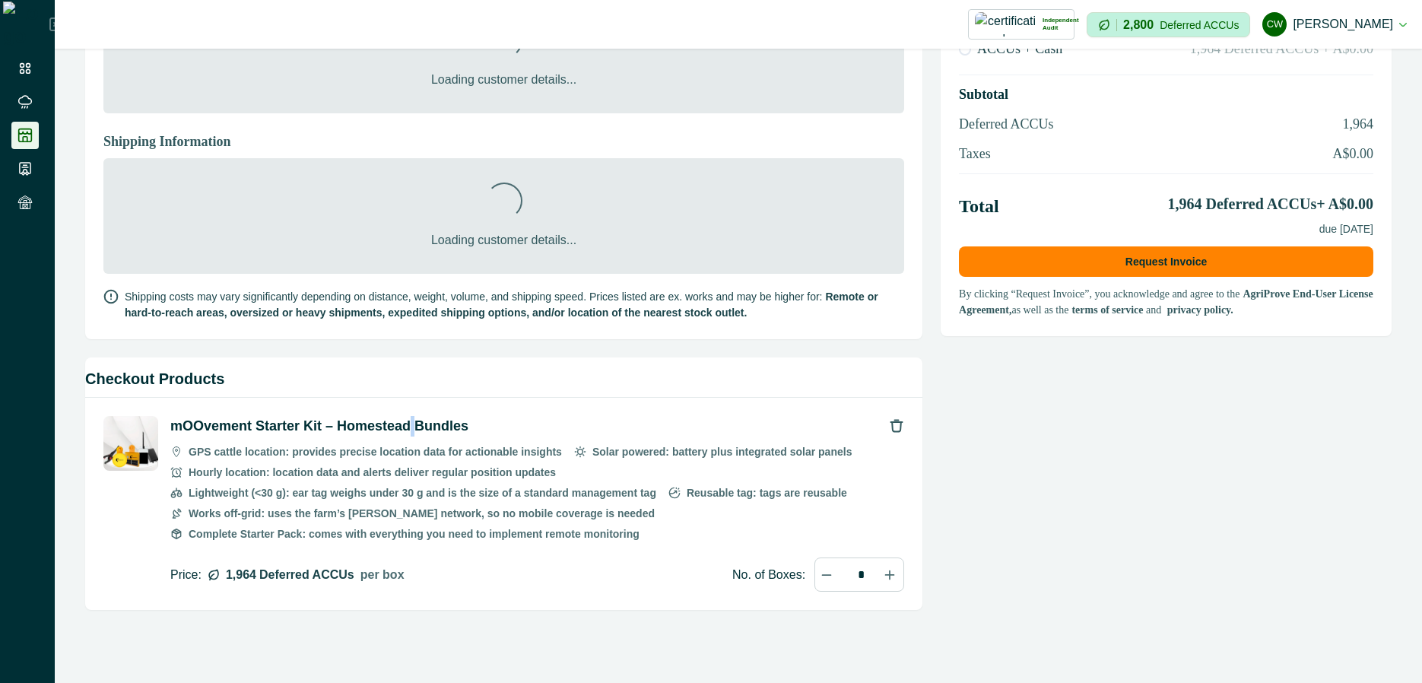
click at [397, 423] on p "mOOvement Starter Kit – Homestead Bundles" at bounding box center [319, 426] width 298 height 21
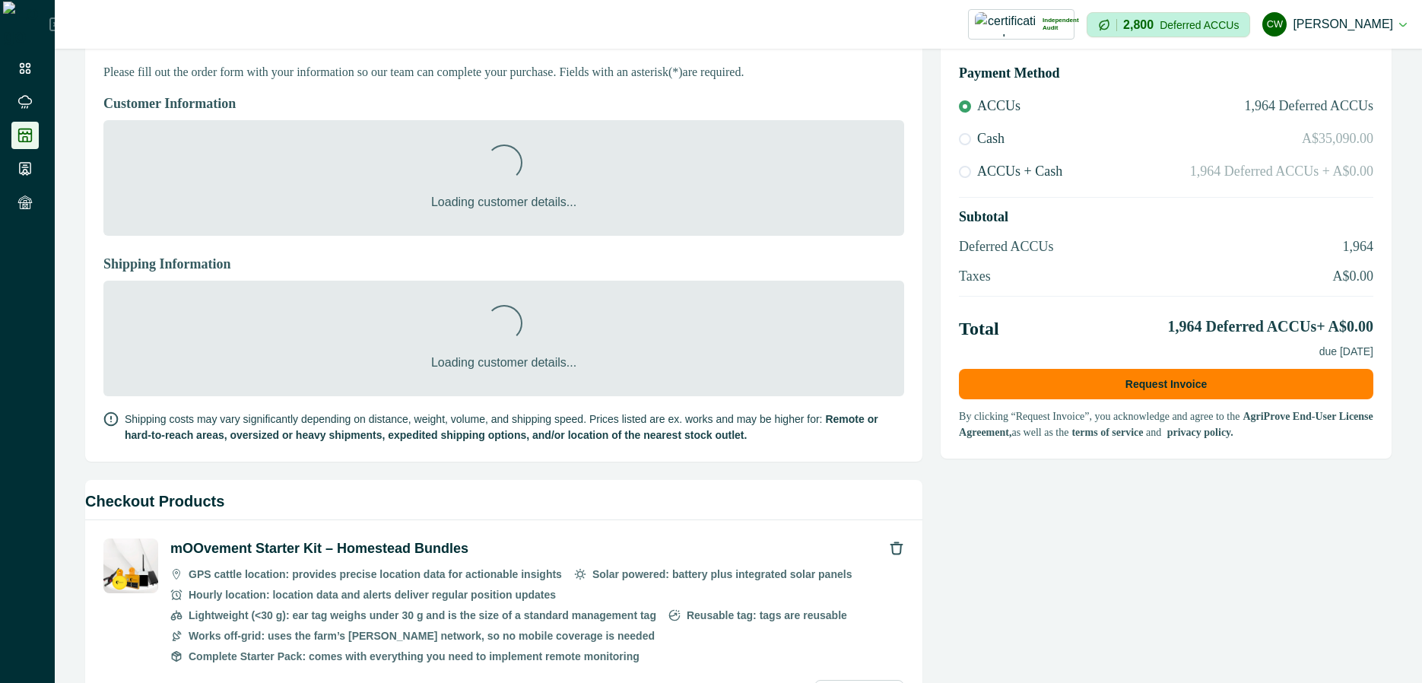
scroll to position [0, 0]
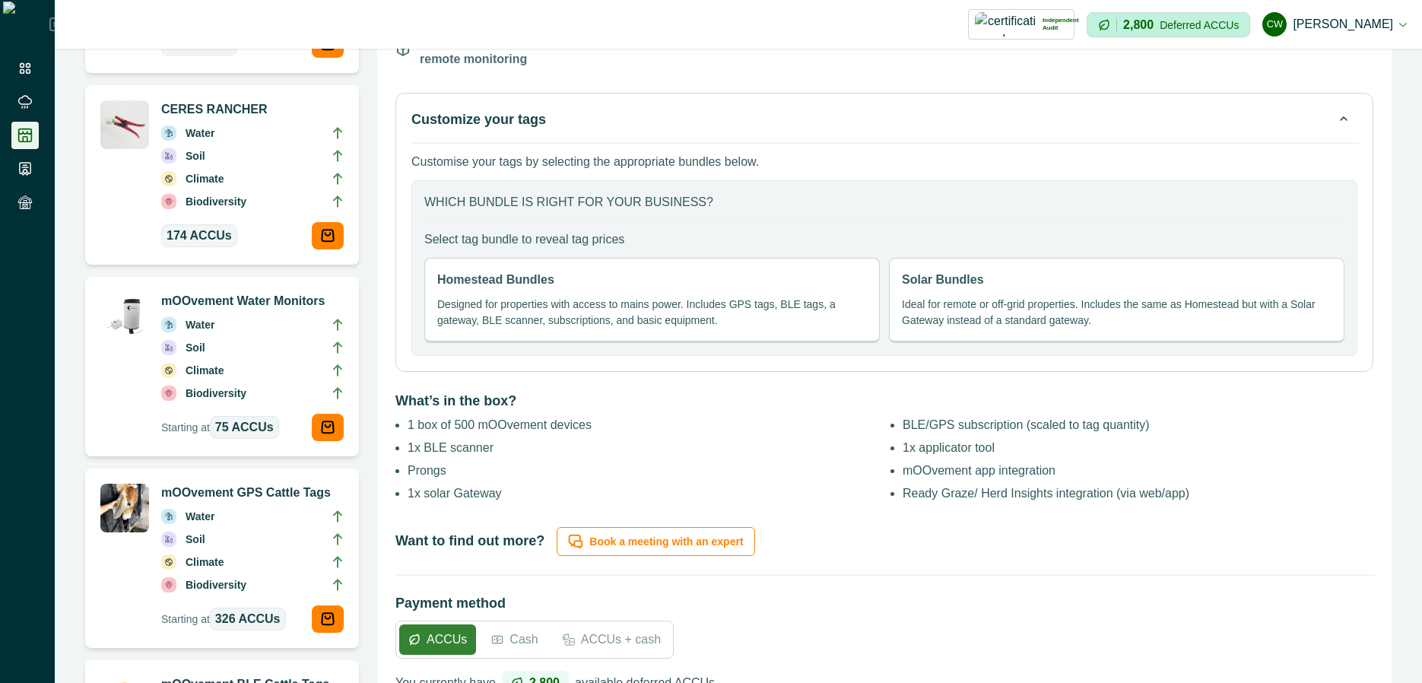
scroll to position [548, 0]
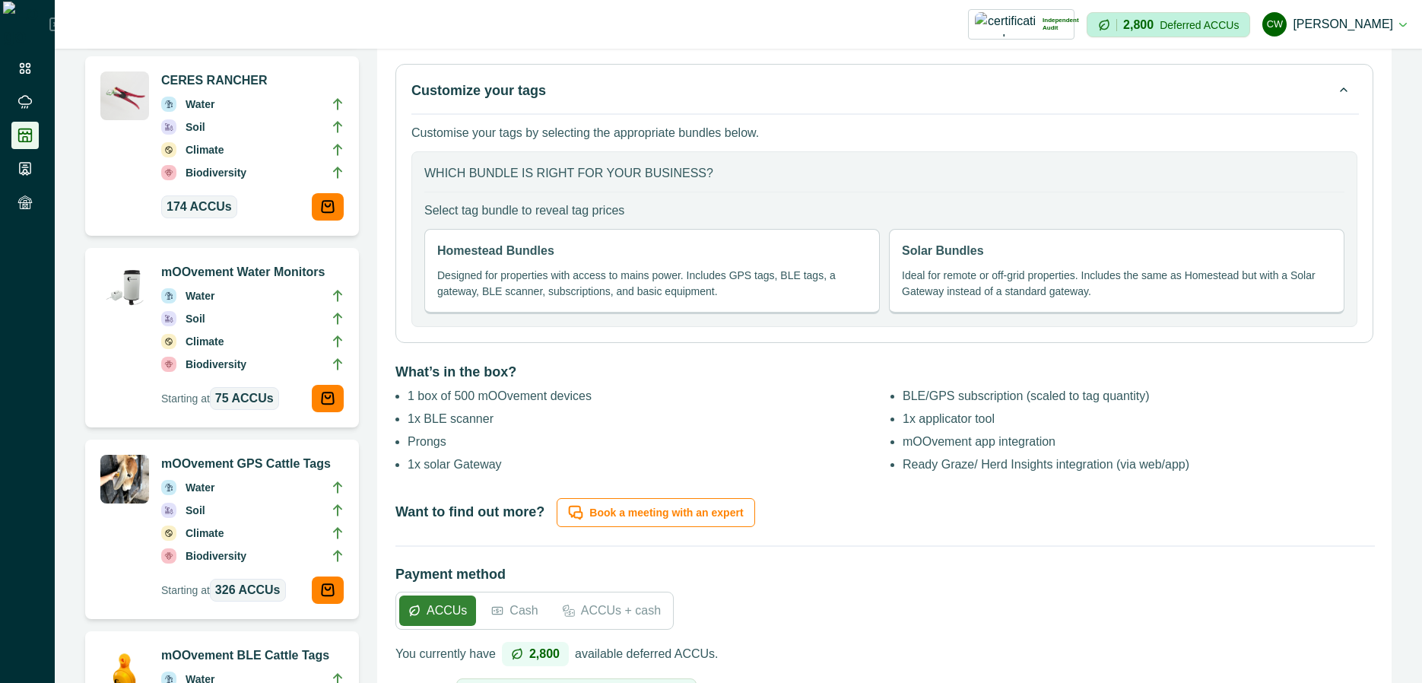
click at [911, 229] on div "Solar Bundles Ideal for remote or off-grid properties. Includes the same as Hom…" at bounding box center [1117, 271] width 456 height 85
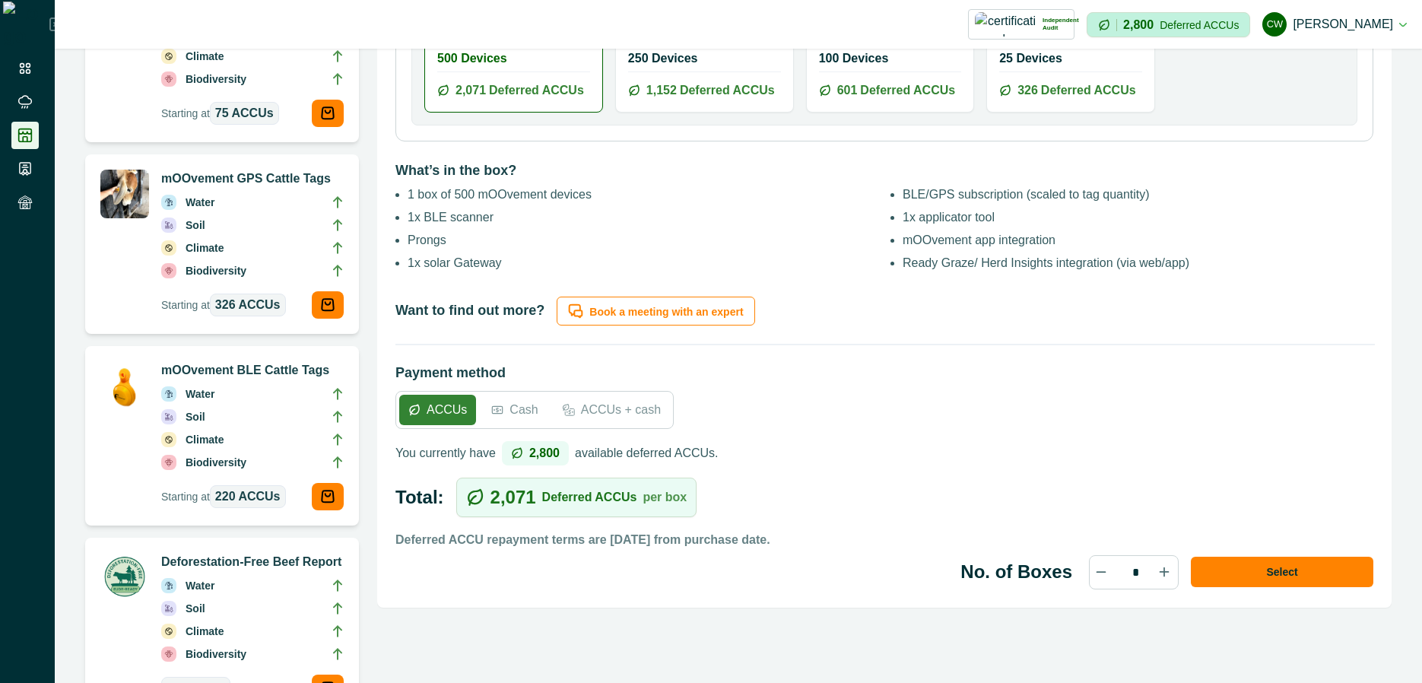
scroll to position [1095, 0]
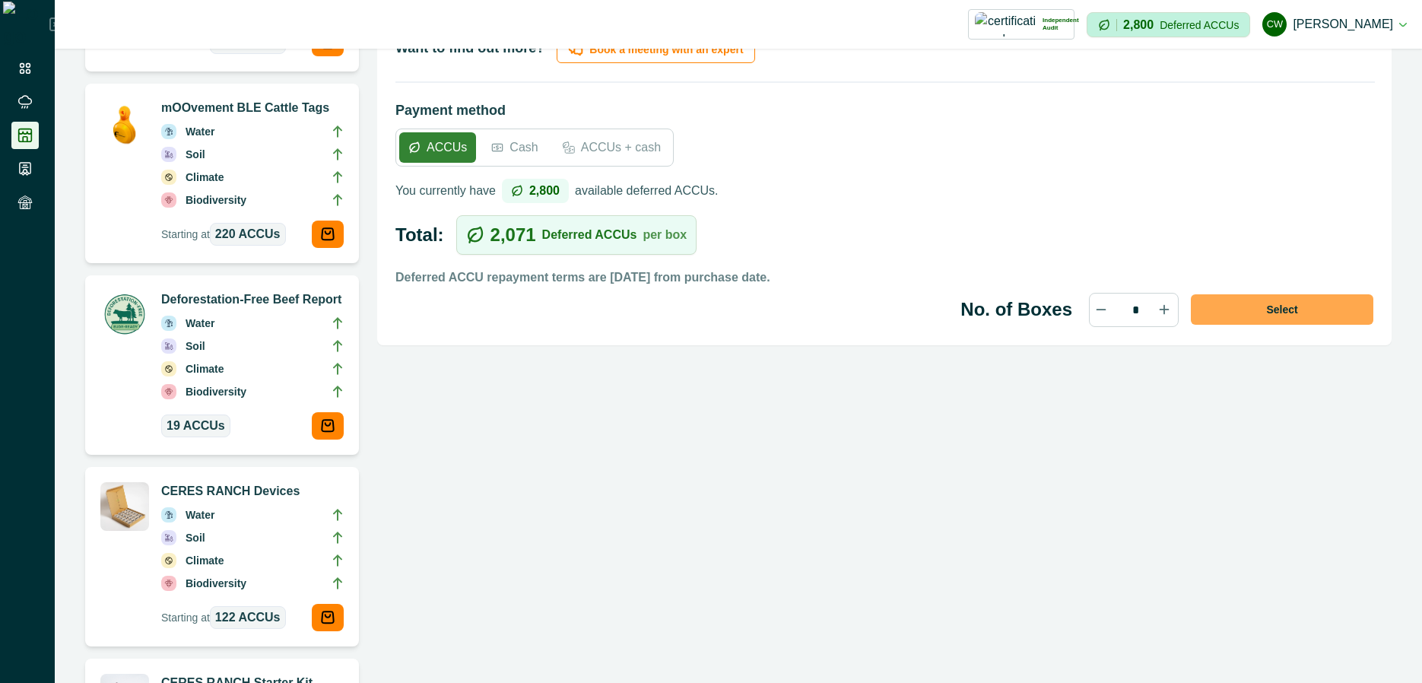
click at [1275, 294] on button "Select" at bounding box center [1282, 309] width 183 height 30
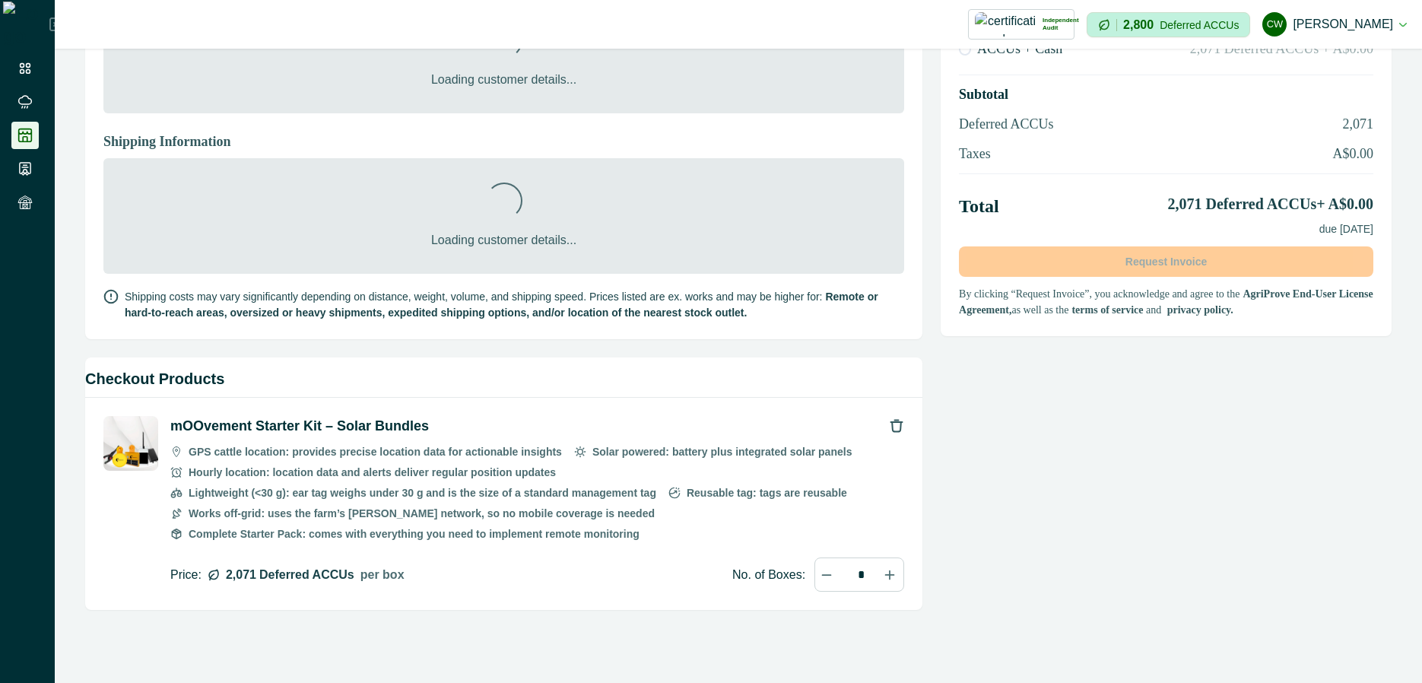
scroll to position [272, 0]
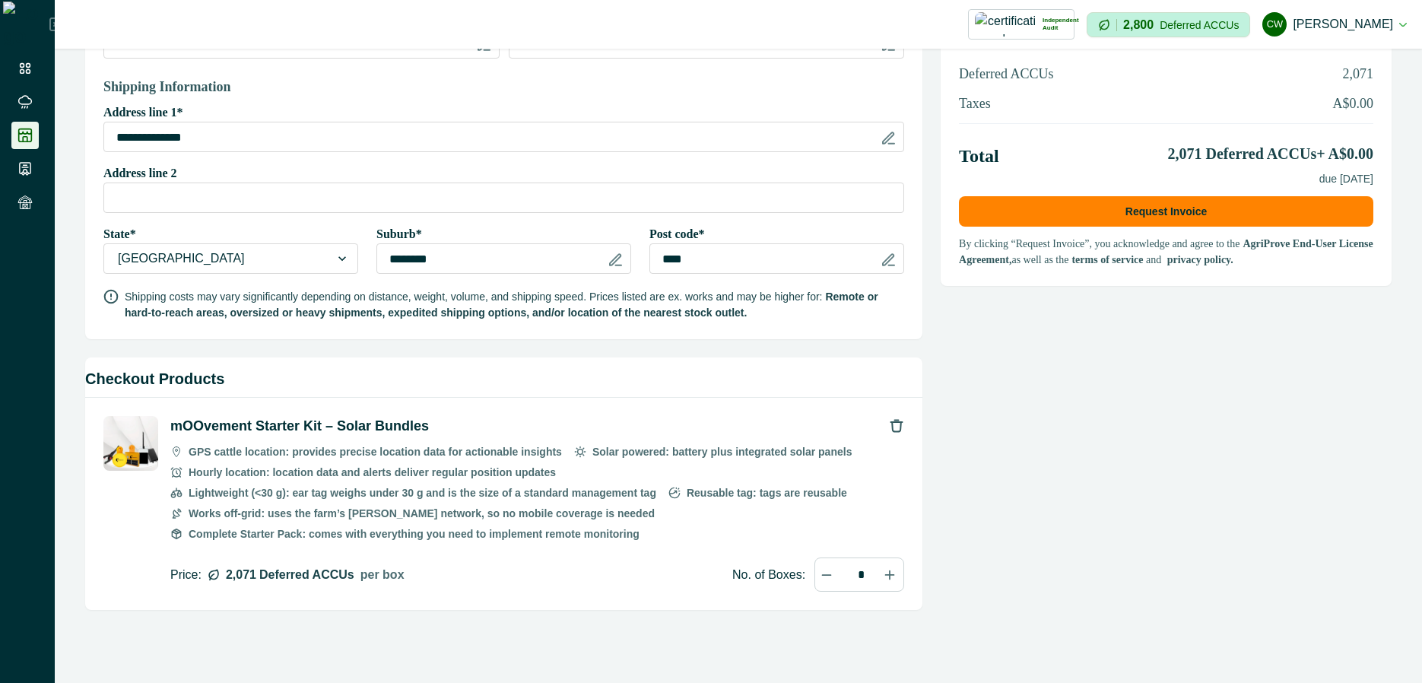
click at [316, 577] on span "Deferred ACCUs" at bounding box center [306, 575] width 95 height 18
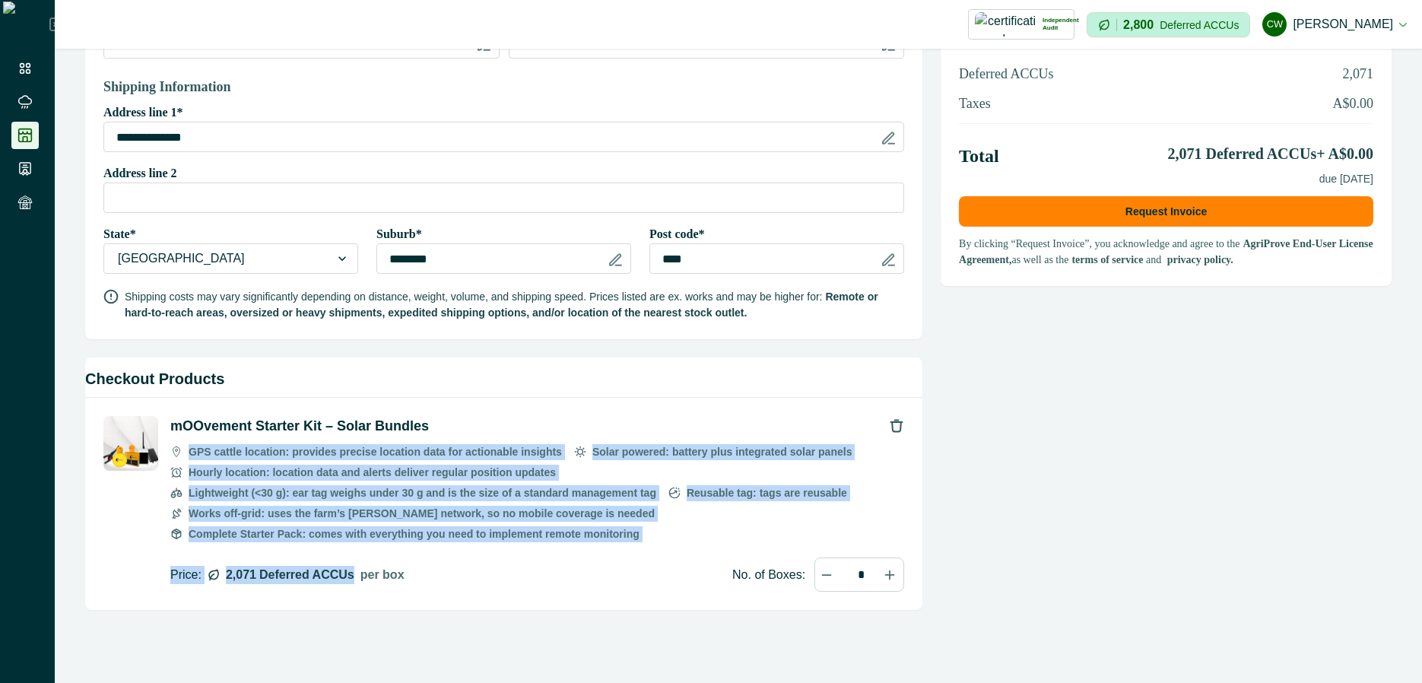
drag, startPoint x: 316, startPoint y: 577, endPoint x: 343, endPoint y: 435, distance: 144.0
click at [343, 435] on div "mOOvement Starter Kit – Solar Bundles GPS cattle location: provides precise loc…" at bounding box center [537, 504] width 734 height 176
click at [343, 435] on p "mOOvement Starter Kit – Solar Bundles" at bounding box center [299, 426] width 259 height 21
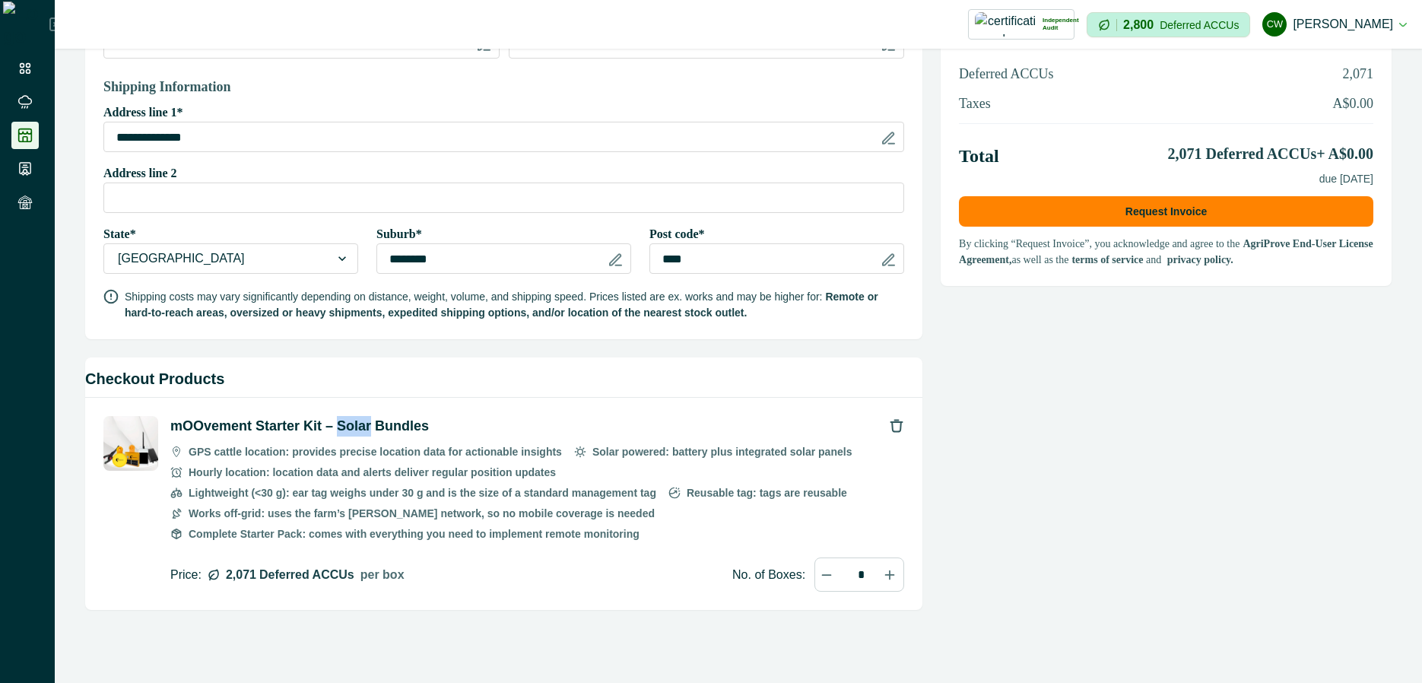
click at [343, 435] on p "mOOvement Starter Kit – Solar Bundles" at bounding box center [299, 426] width 259 height 21
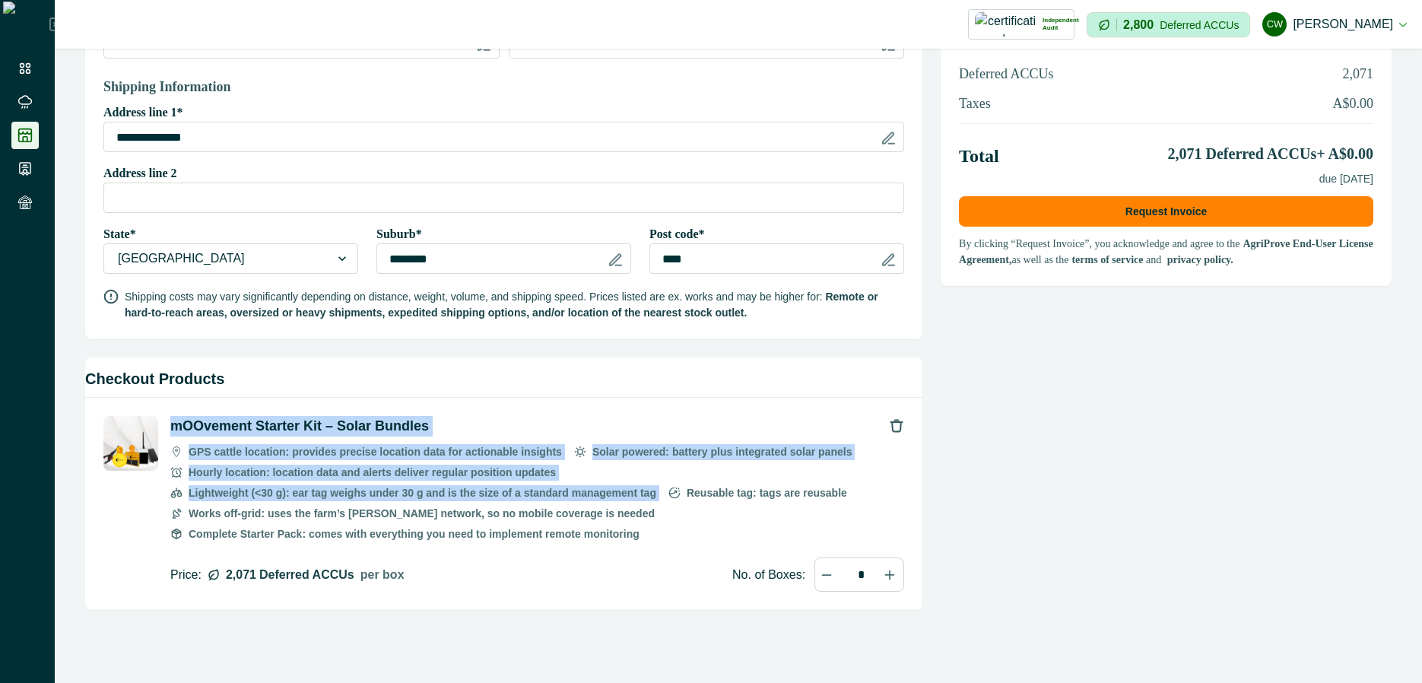
drag, startPoint x: 343, startPoint y: 435, endPoint x: 343, endPoint y: 545, distance: 110.3
click at [343, 545] on div "mOOvement Starter Kit – Solar Bundles GPS cattle location: provides precise loc…" at bounding box center [537, 504] width 734 height 176
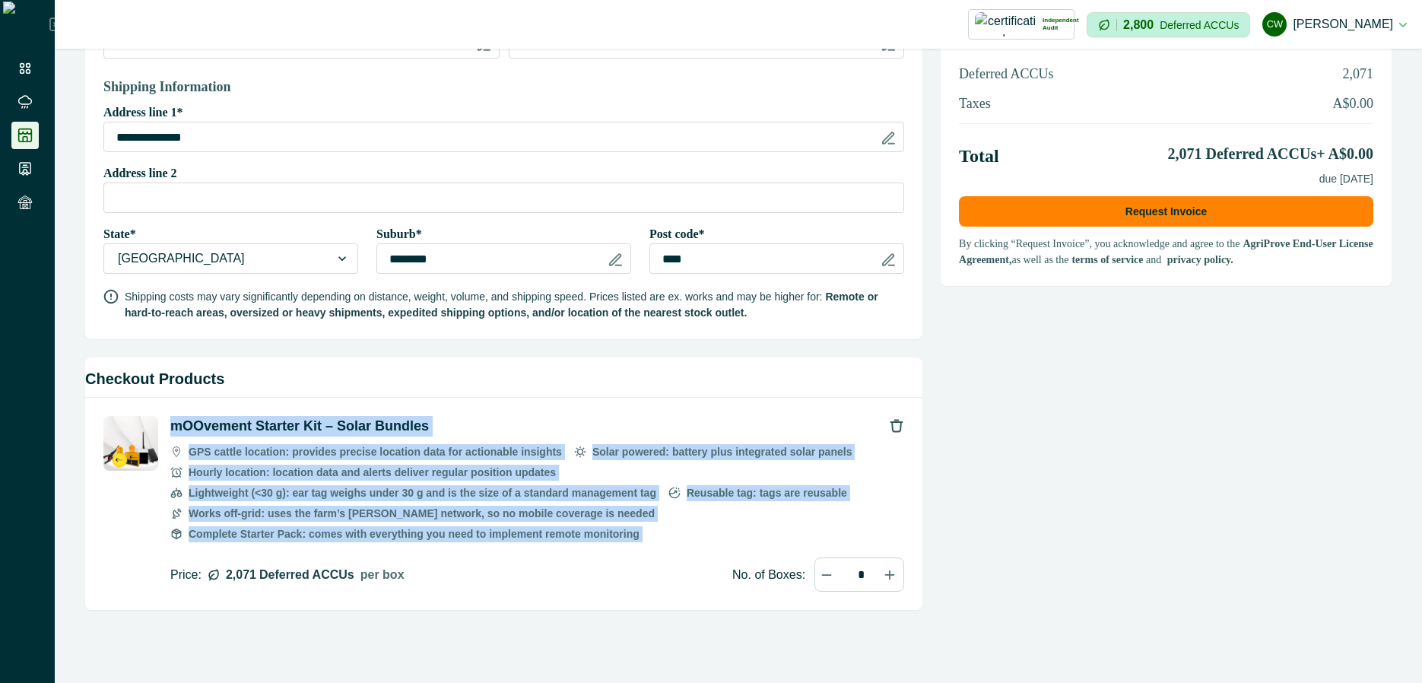
click at [343, 545] on ul "GPS cattle location: provides precise location data for actionable insights Sol…" at bounding box center [537, 500] width 734 height 115
